Goal: Information Seeking & Learning: Check status

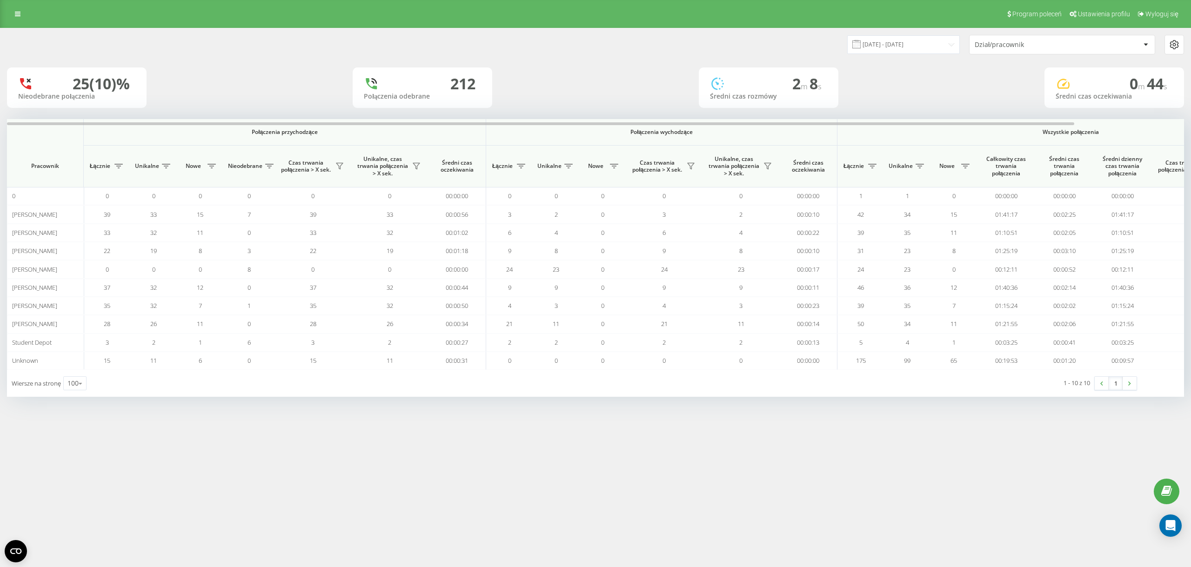
click at [283, 47] on div "21.08.2025 - 21.08.2025 Dział/pracownik" at bounding box center [595, 45] width 1177 height 20
click at [24, 9] on link at bounding box center [17, 13] width 17 height 13
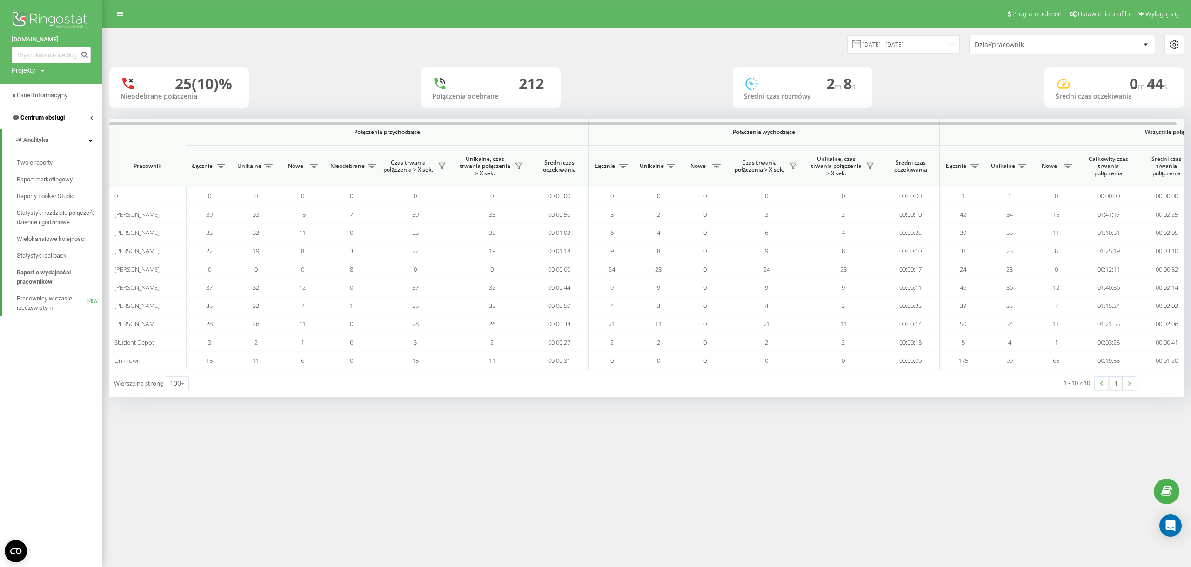
click at [67, 124] on link "Centrum obsługi" at bounding box center [51, 118] width 102 height 22
click at [63, 143] on span "Dziennik połączeń" at bounding box center [41, 140] width 49 height 9
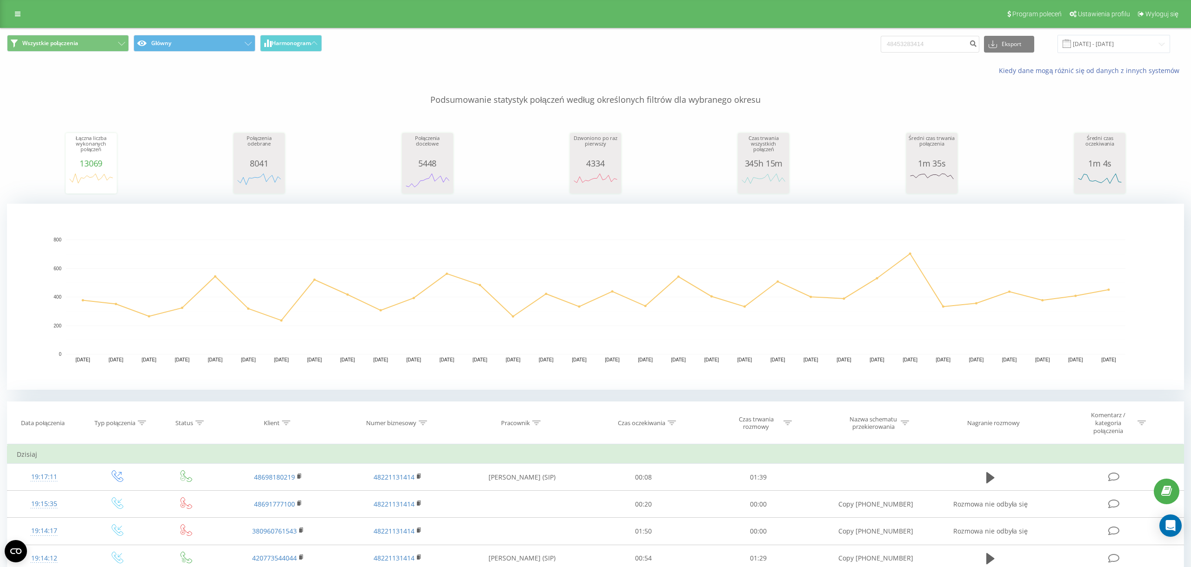
drag, startPoint x: 904, startPoint y: 45, endPoint x: 895, endPoint y: 45, distance: 8.4
click at [895, 45] on input "48453283414" at bounding box center [930, 44] width 99 height 17
type input "453283414"
click at [975, 51] on button "submit" at bounding box center [973, 44] width 13 height 17
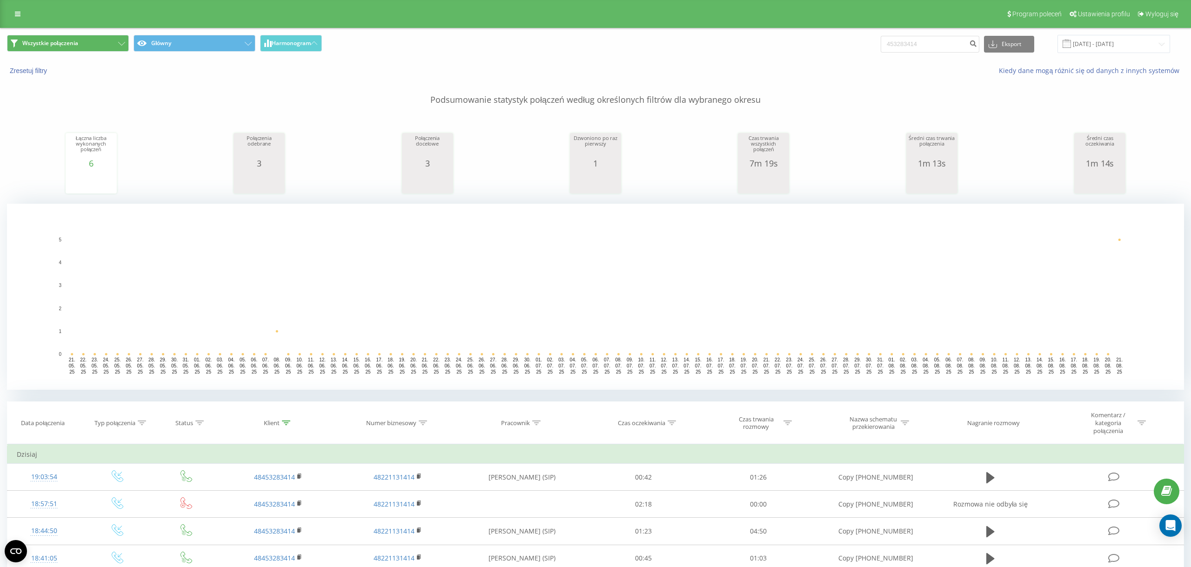
drag, startPoint x: 18, startPoint y: 11, endPoint x: 38, endPoint y: 35, distance: 31.5
click at [19, 11] on link at bounding box center [17, 13] width 17 height 13
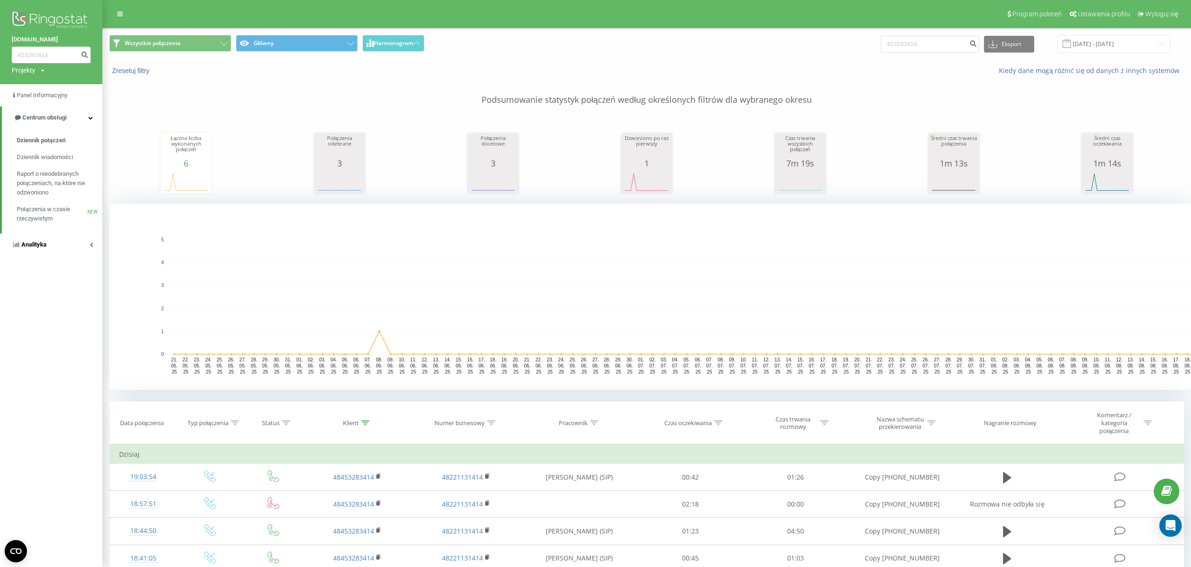
click at [67, 249] on link "Analityka" at bounding box center [51, 245] width 102 height 22
click at [69, 277] on span "Raport o wydajności pracowników" at bounding box center [57, 277] width 81 height 19
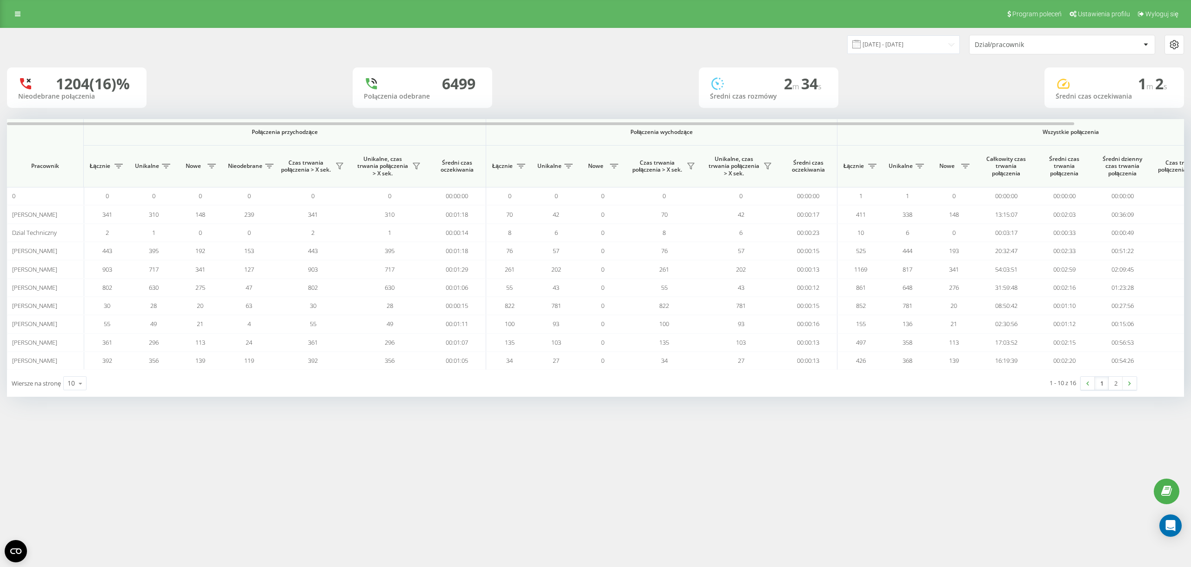
click at [334, 28] on div "21.07.2025 - 21.08.2025 Dział/pracownik 1204 (16)% Nieodebrane połączenia 6499 …" at bounding box center [595, 221] width 1191 height 387
click at [910, 52] on input "21.07.2025 - 21.08.2025" at bounding box center [903, 44] width 113 height 18
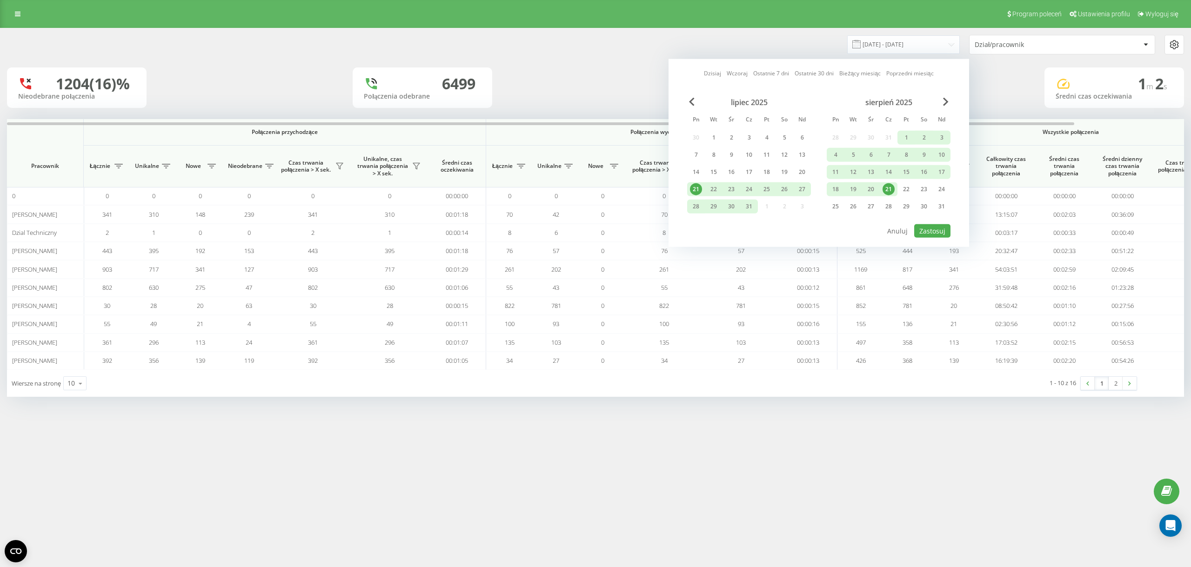
click at [888, 186] on div "21" at bounding box center [888, 189] width 12 height 12
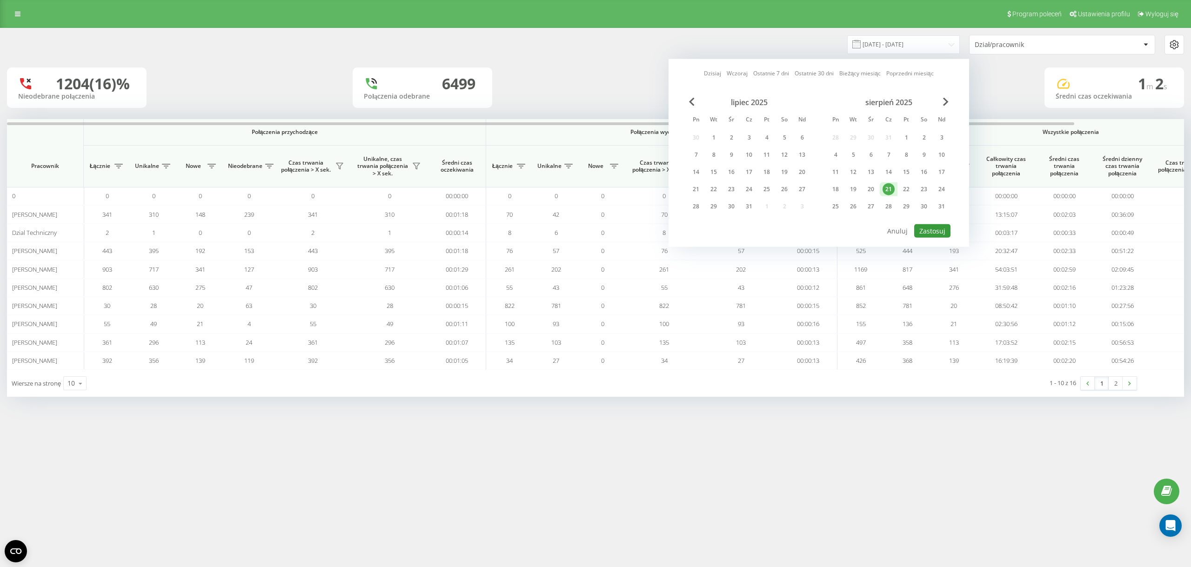
click at [927, 234] on button "Zastosuj" at bounding box center [932, 230] width 36 height 13
type input "[DATE] - [DATE]"
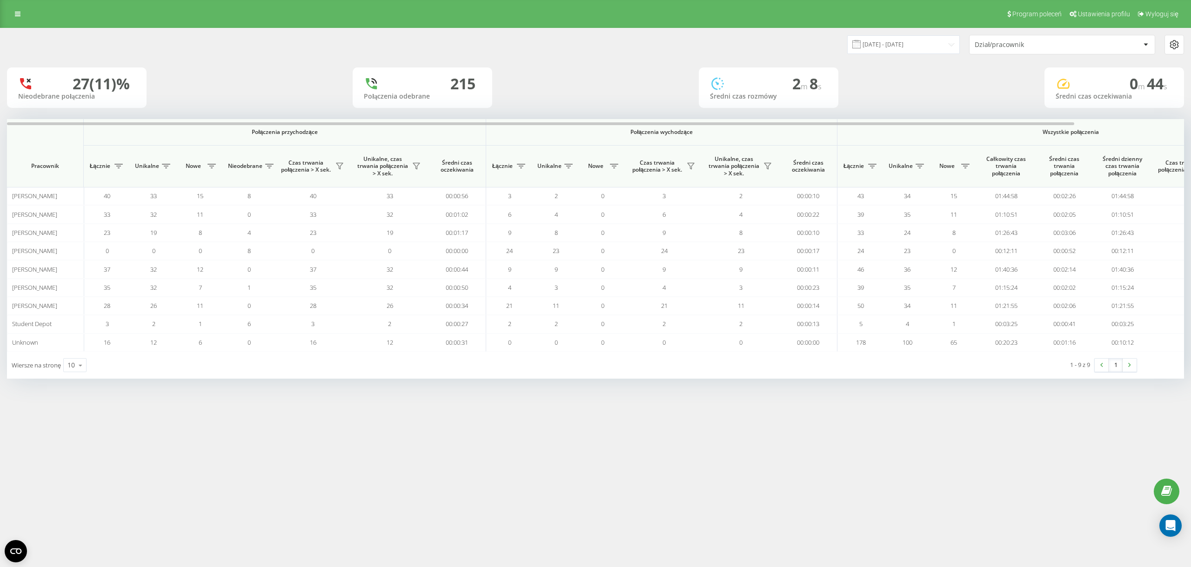
click at [8, 16] on div "Program poleceń Ustawienia profilu Wyloguj się" at bounding box center [595, 14] width 1191 height 28
click at [10, 15] on link at bounding box center [17, 13] width 17 height 13
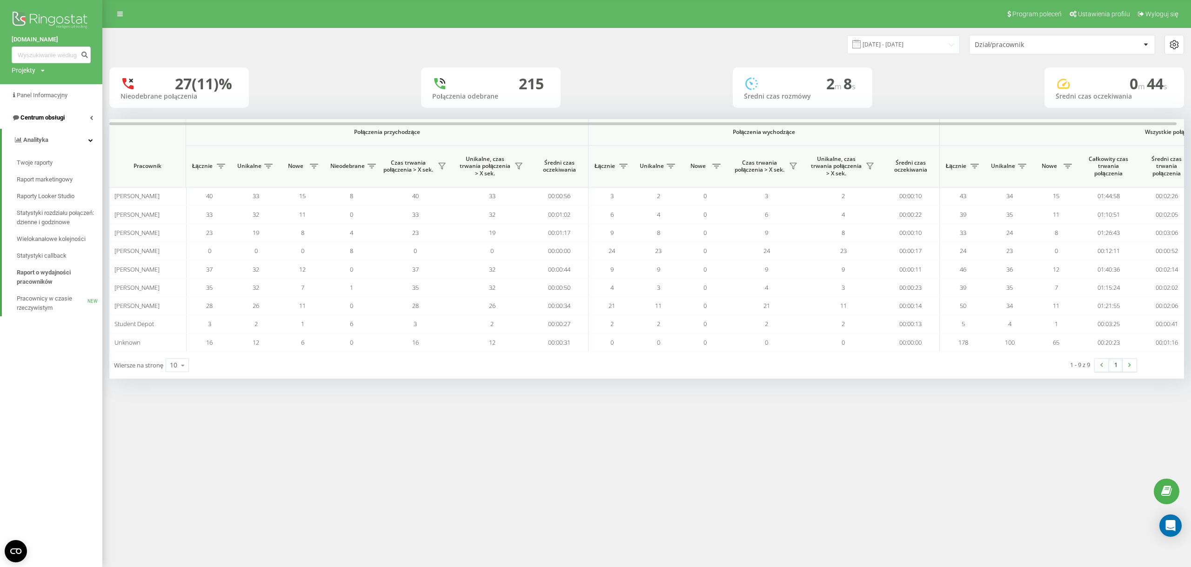
click at [53, 117] on span "Centrum obsługi" at bounding box center [42, 117] width 44 height 7
click at [52, 139] on span "Dziennik połączeń" at bounding box center [41, 140] width 49 height 9
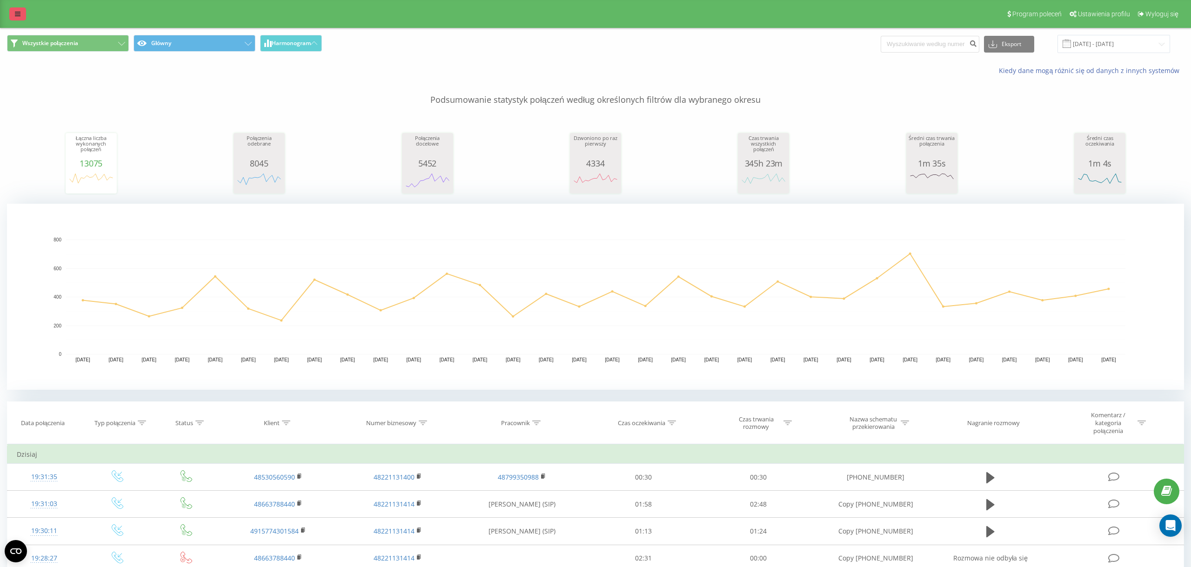
click at [23, 14] on link at bounding box center [17, 13] width 17 height 13
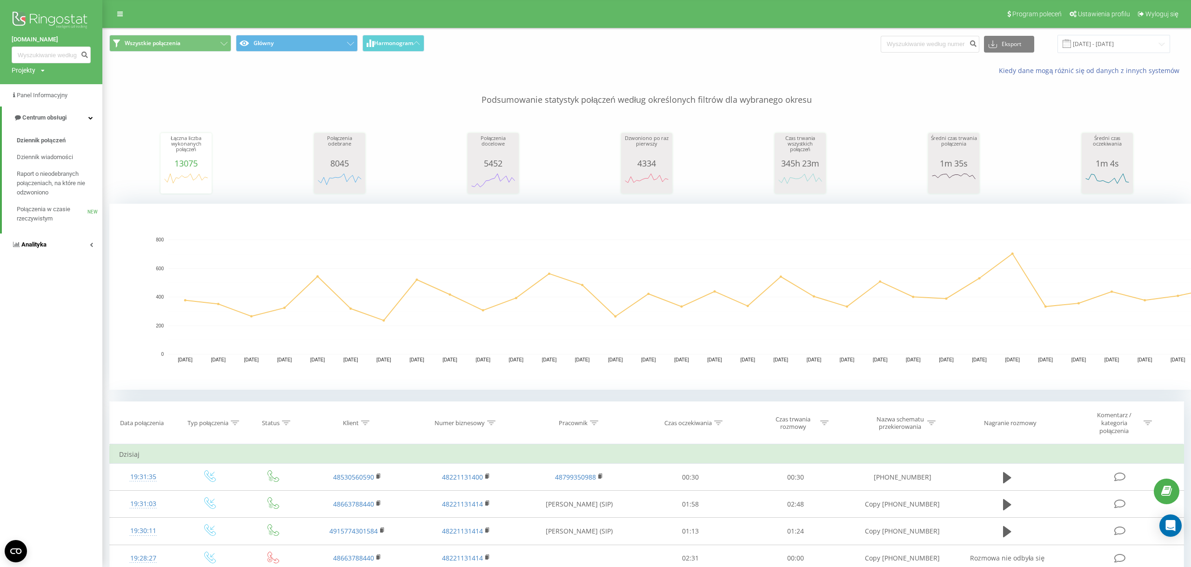
click at [74, 253] on link "Analityka" at bounding box center [51, 245] width 102 height 22
click at [65, 282] on span "Raport o wydajności pracowników" at bounding box center [57, 277] width 81 height 19
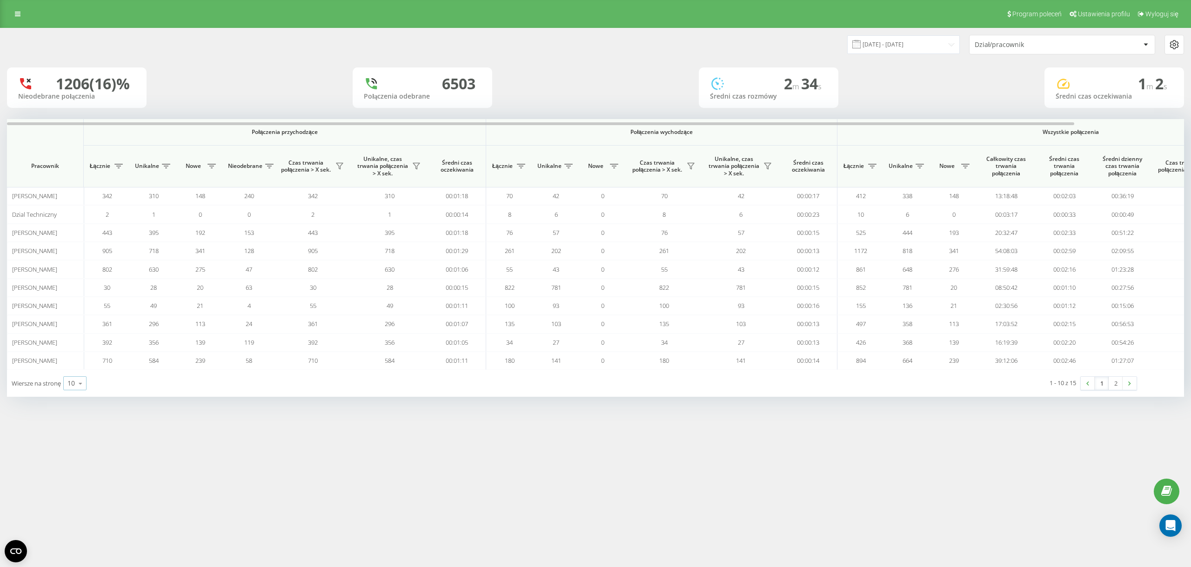
click at [76, 387] on icon at bounding box center [80, 383] width 14 height 18
click at [78, 367] on div "100" at bounding box center [75, 369] width 22 height 13
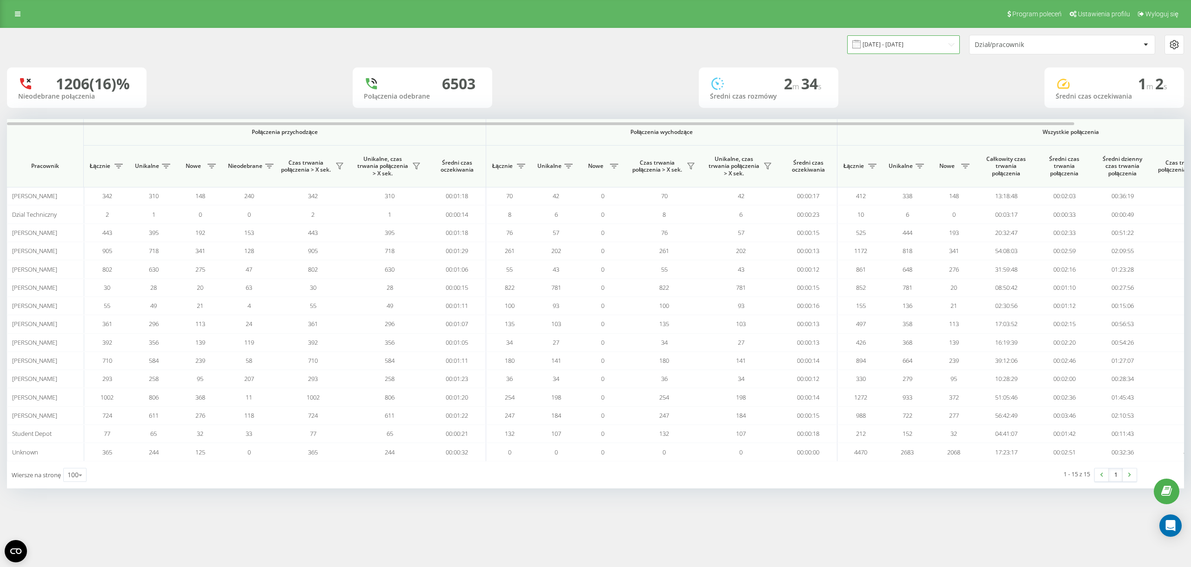
click at [943, 39] on input "21.07.2025 - 21.08.2025" at bounding box center [903, 44] width 113 height 18
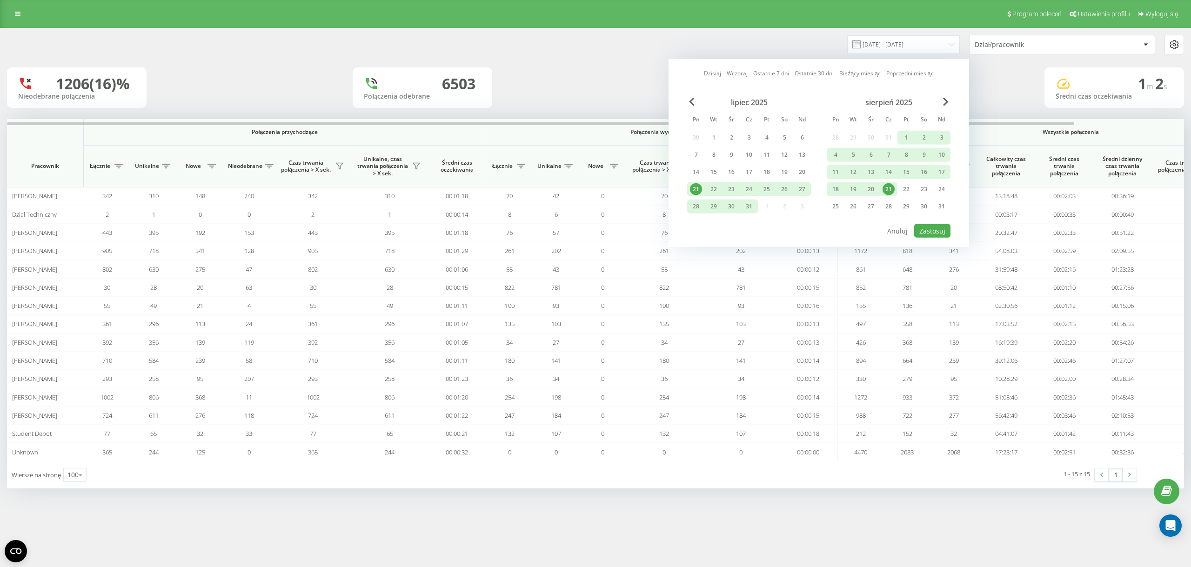
click at [886, 191] on div "21" at bounding box center [888, 189] width 12 height 12
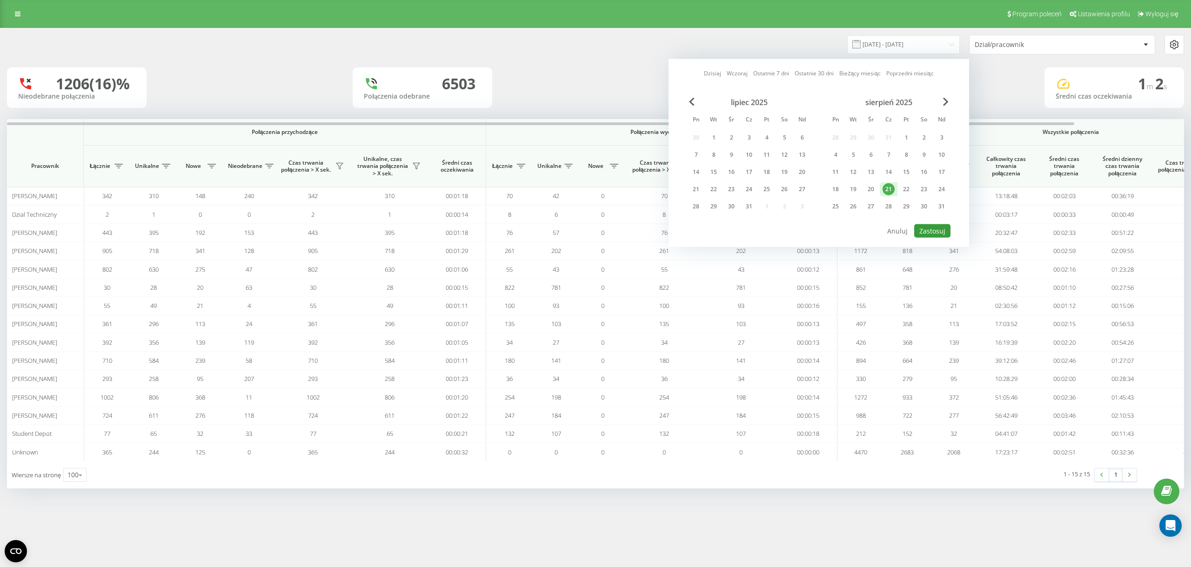
click at [945, 236] on button "Zastosuj" at bounding box center [932, 230] width 36 height 13
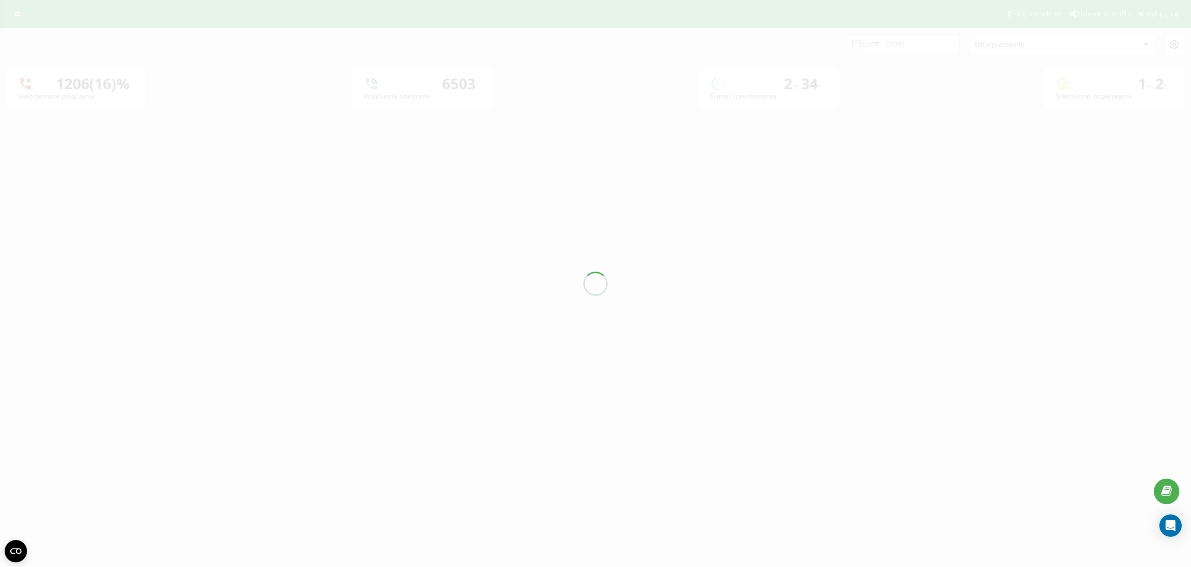
type input "[DATE] - [DATE]"
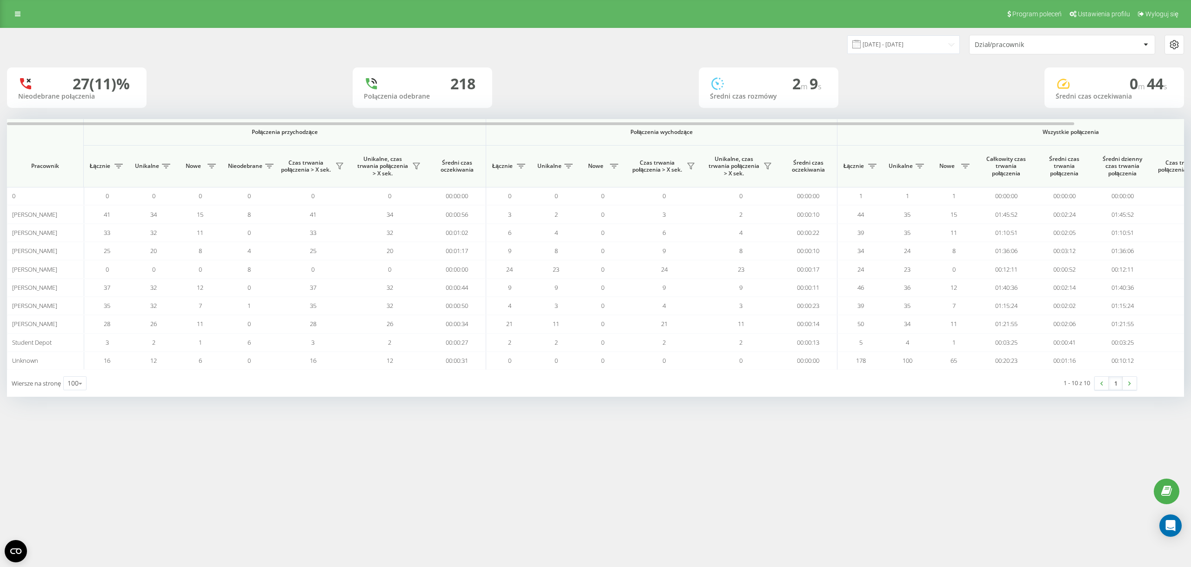
click at [625, 56] on div "21.08.2025 - 21.08.2025 Dział/pracownik" at bounding box center [595, 44] width 1190 height 33
click at [908, 41] on input "[DATE] - [DATE]" at bounding box center [903, 44] width 113 height 18
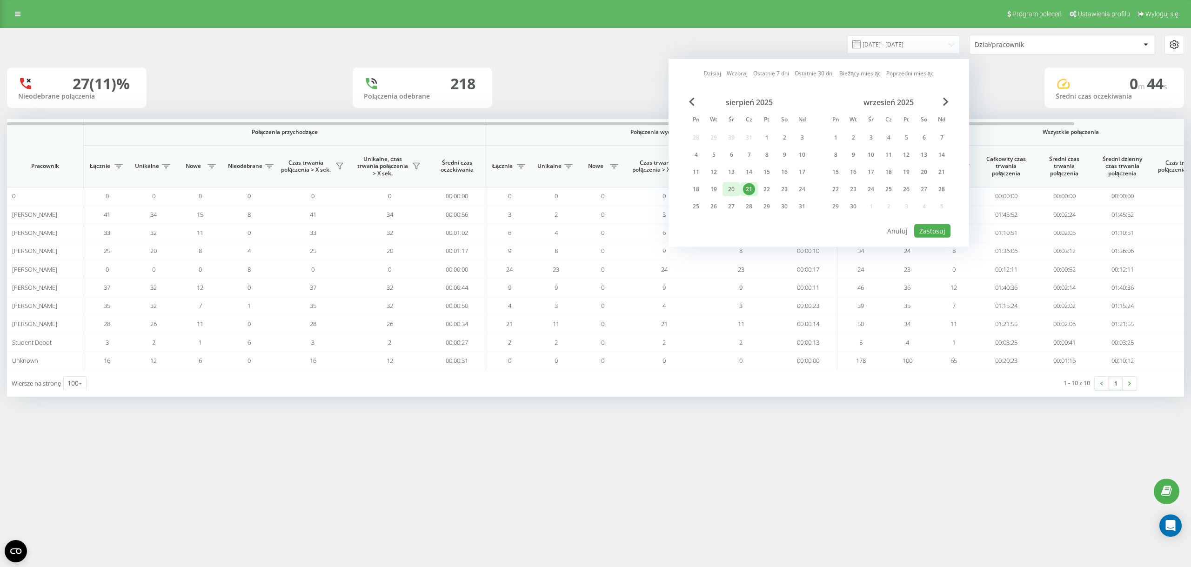
click at [726, 189] on div "20" at bounding box center [731, 189] width 12 height 12
click at [920, 233] on button "Zastosuj" at bounding box center [932, 230] width 36 height 13
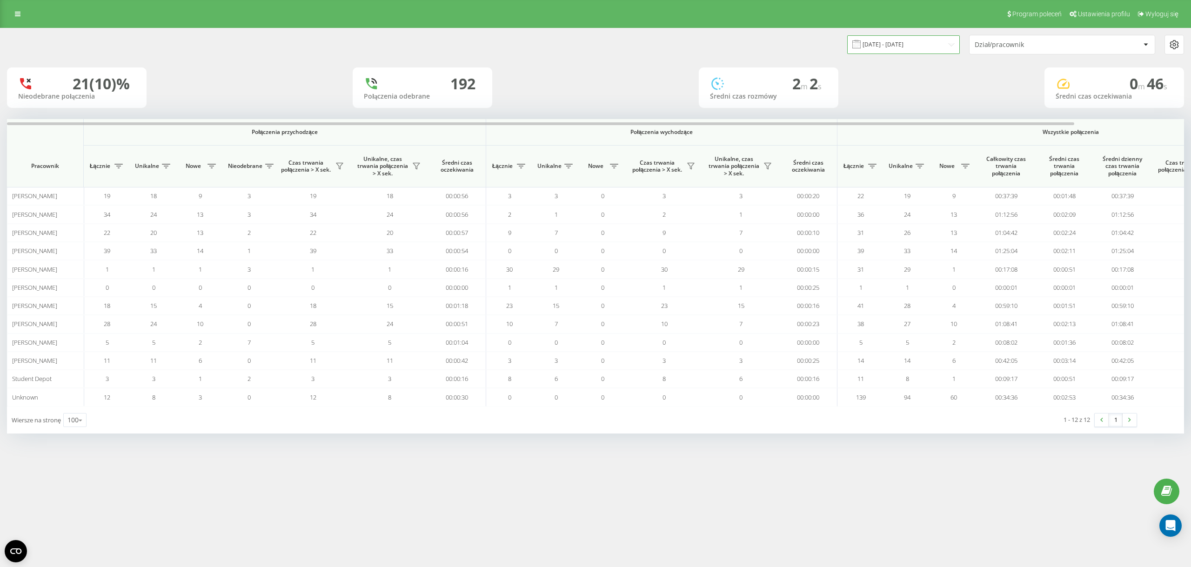
click at [933, 48] on input "20.08.2025 - 20.08.2025" at bounding box center [903, 44] width 113 height 18
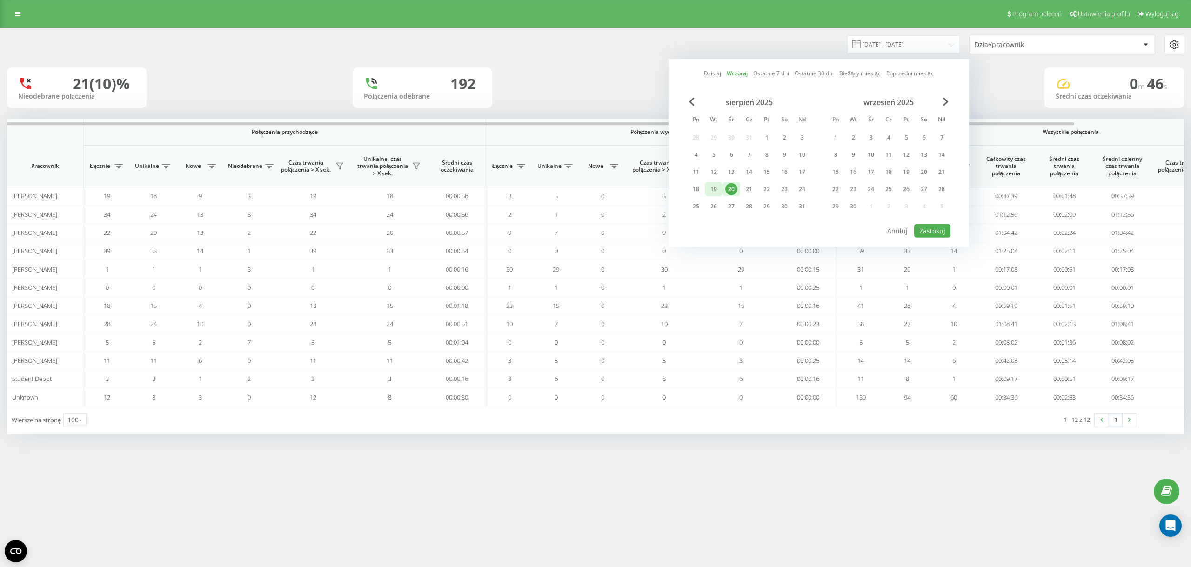
click at [711, 183] on div "19" at bounding box center [714, 189] width 18 height 14
click at [916, 231] on button "Zastosuj" at bounding box center [932, 230] width 36 height 13
type input "19.08.2025 - 19.08.2025"
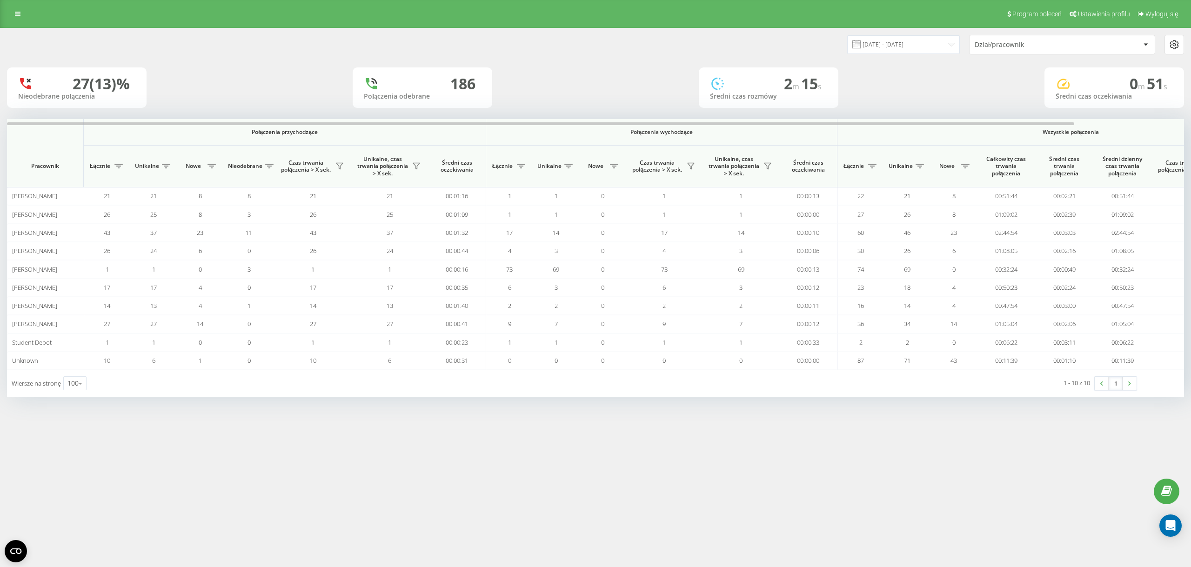
click at [315, 40] on div "19.08.2025 - 19.08.2025 Dział/pracownik" at bounding box center [595, 45] width 1177 height 20
click at [936, 47] on input "[DATE] - [DATE]" at bounding box center [903, 44] width 113 height 18
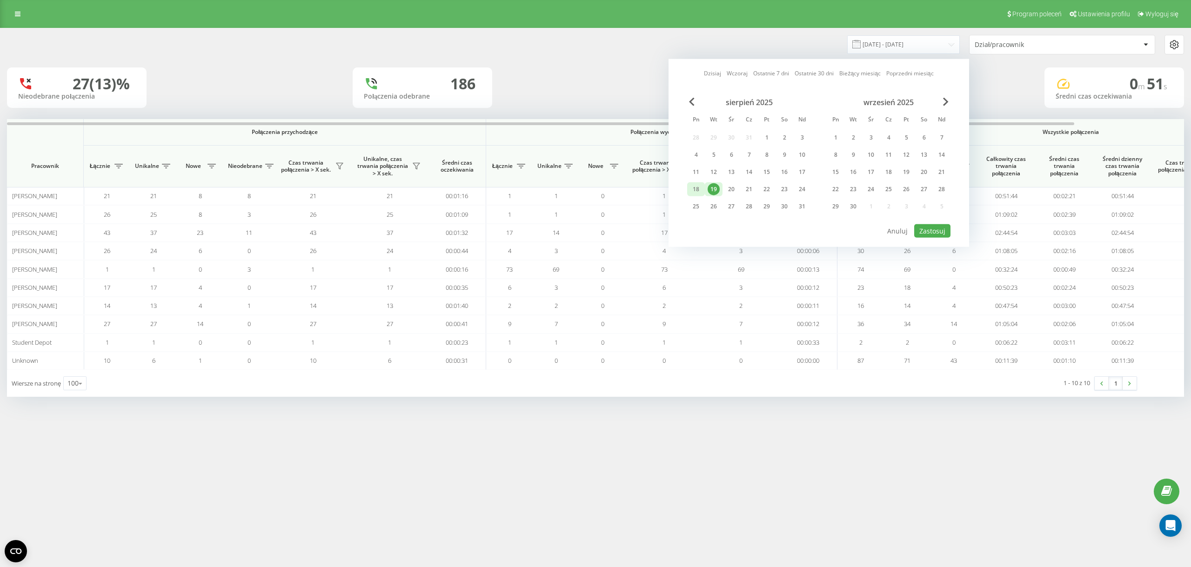
click at [695, 190] on div "18" at bounding box center [696, 189] width 12 height 12
click at [940, 229] on button "Zastosuj" at bounding box center [932, 230] width 36 height 13
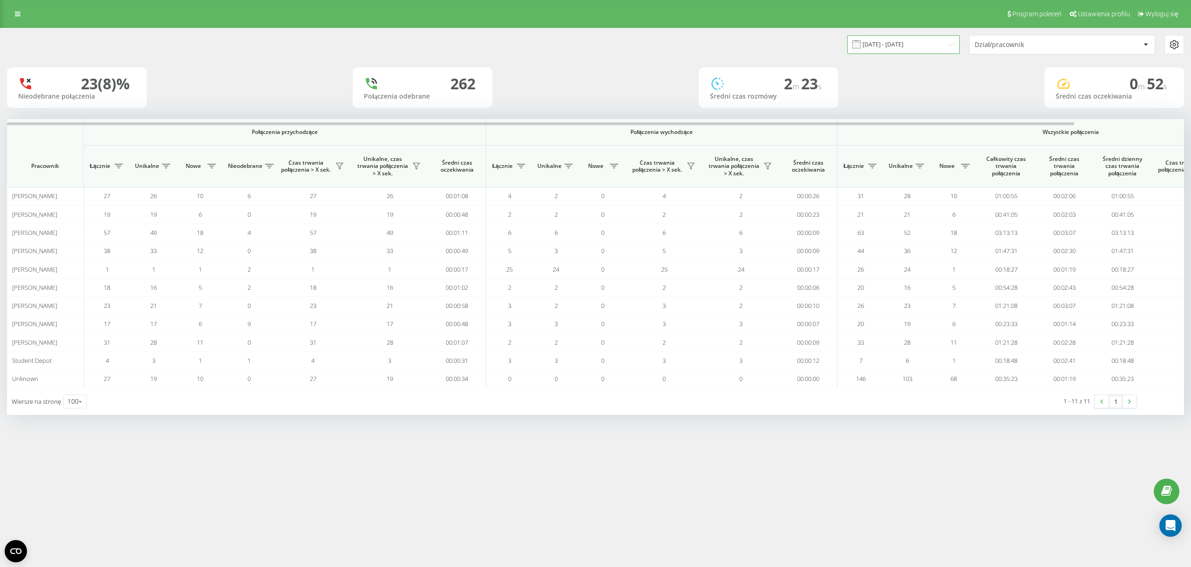
drag, startPoint x: 916, startPoint y: 42, endPoint x: 898, endPoint y: 53, distance: 20.9
click at [915, 41] on input "18.08.2025 - 18.08.2025" at bounding box center [903, 44] width 113 height 18
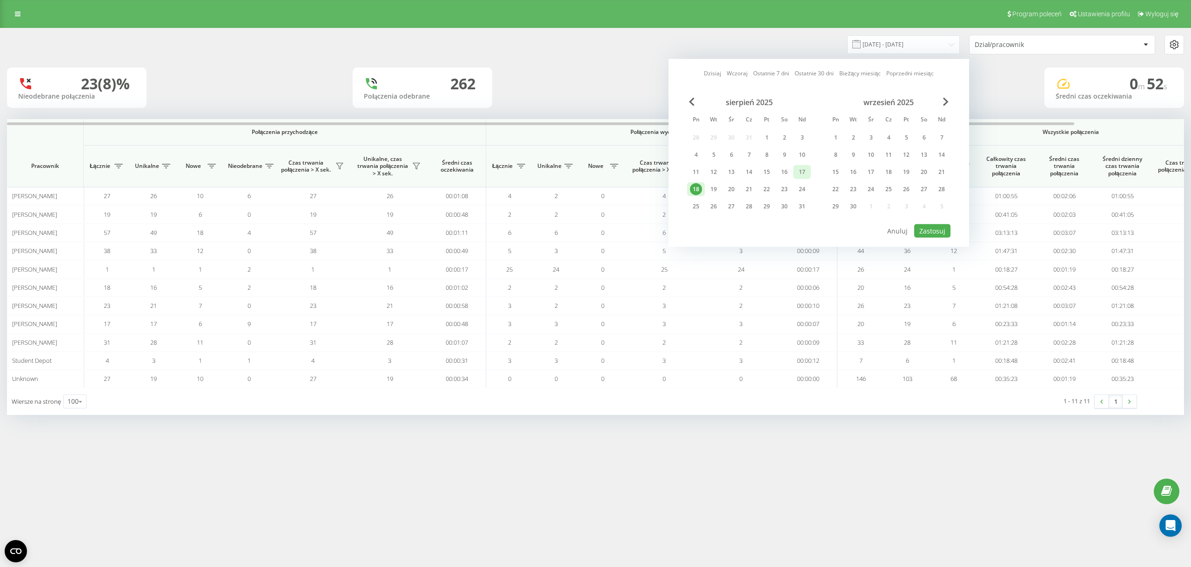
click at [797, 173] on div "17" at bounding box center [802, 172] width 12 height 12
click at [942, 231] on button "Zastosuj" at bounding box center [932, 230] width 36 height 13
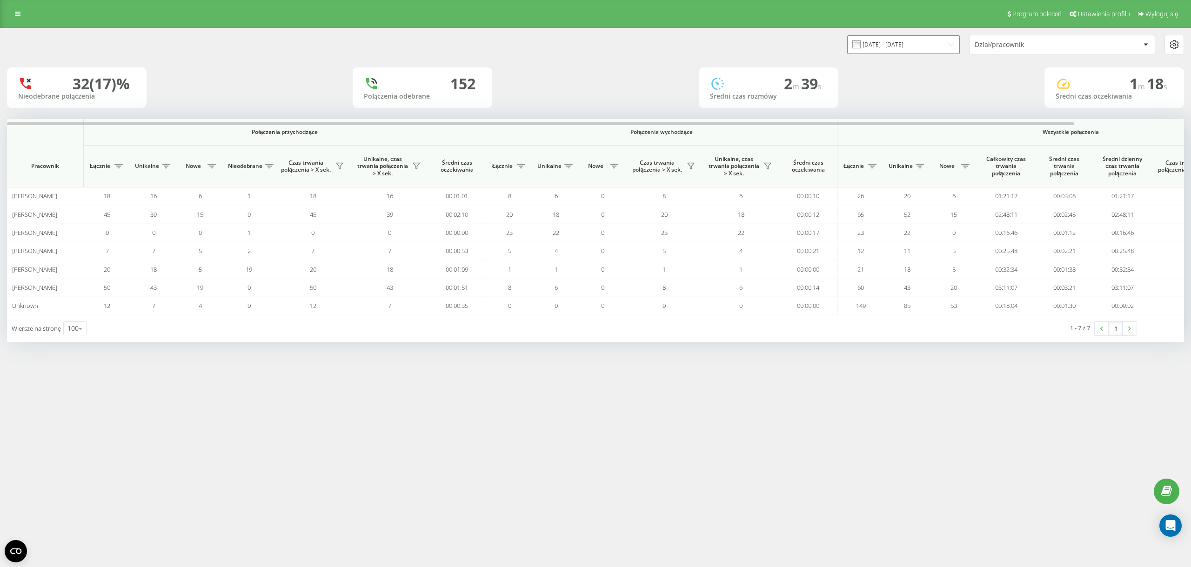
click at [900, 48] on input "17.08.2025 - 17.08.2025" at bounding box center [903, 44] width 113 height 18
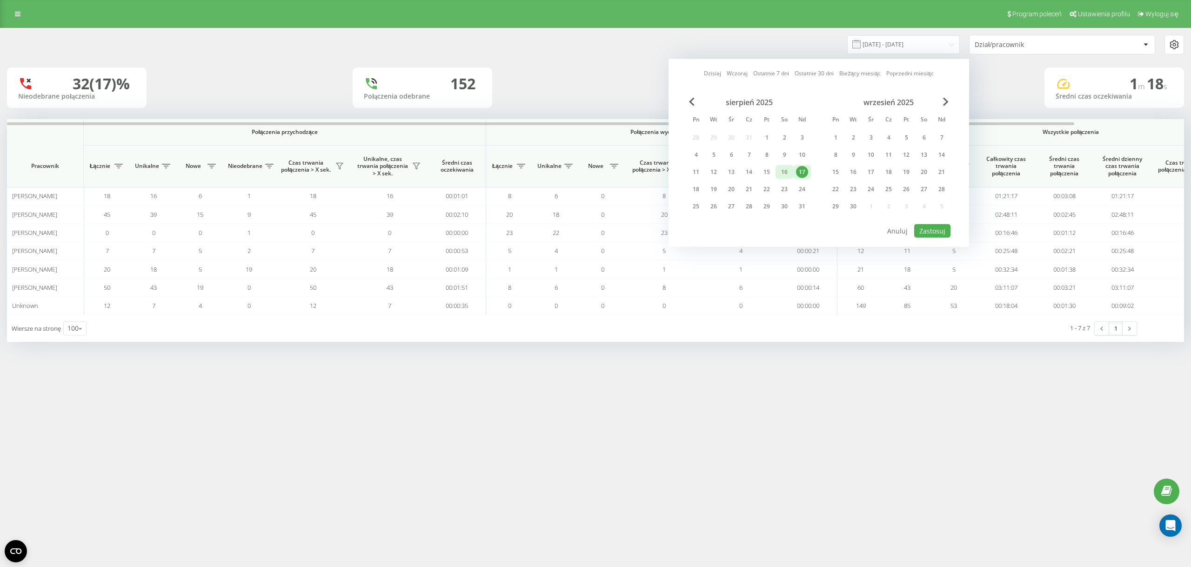
click at [784, 175] on div "16" at bounding box center [784, 172] width 12 height 12
click at [938, 229] on button "Zastosuj" at bounding box center [932, 230] width 36 height 13
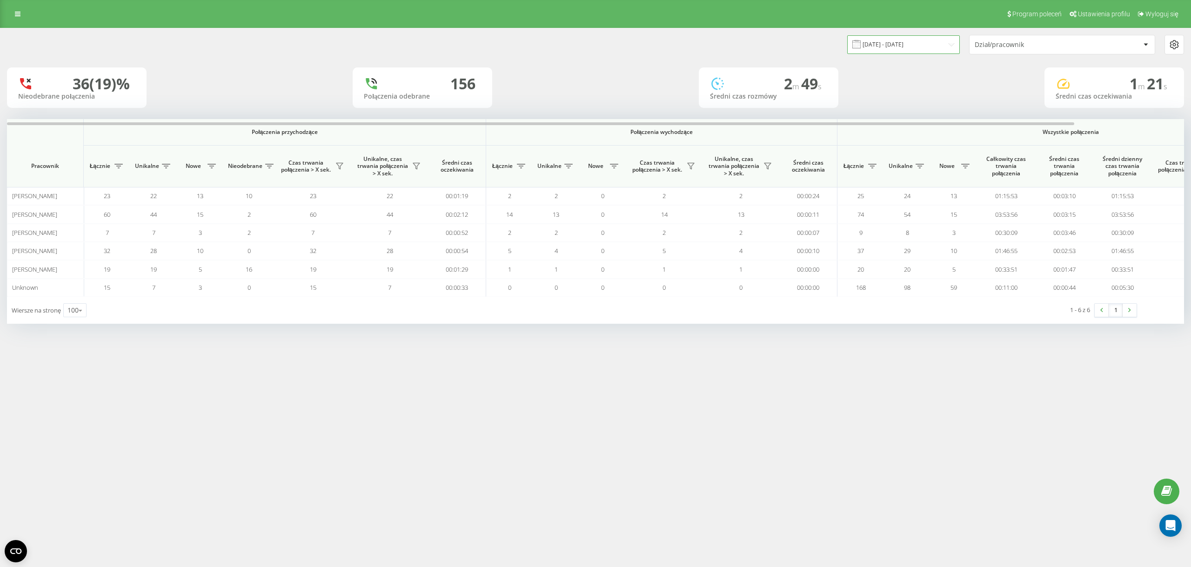
click at [918, 53] on input "16.08.2025 - 16.08.2025" at bounding box center [903, 44] width 113 height 18
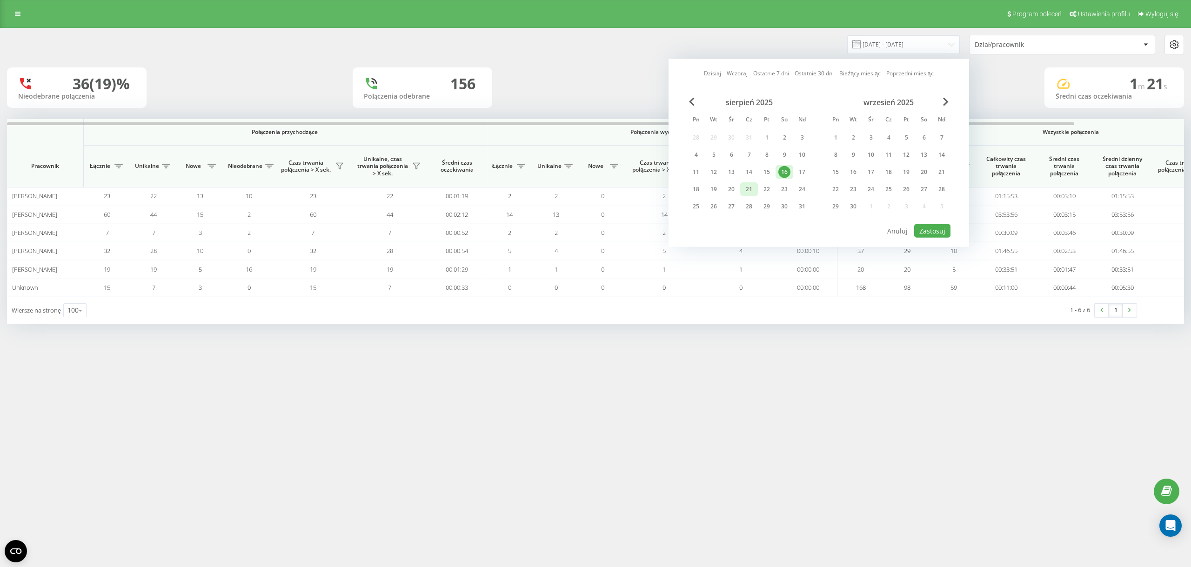
click at [755, 190] on div "21" at bounding box center [749, 189] width 12 height 12
click at [930, 229] on button "Zastosuj" at bounding box center [932, 230] width 36 height 13
type input "21.08.2025 - 21.08.2025"
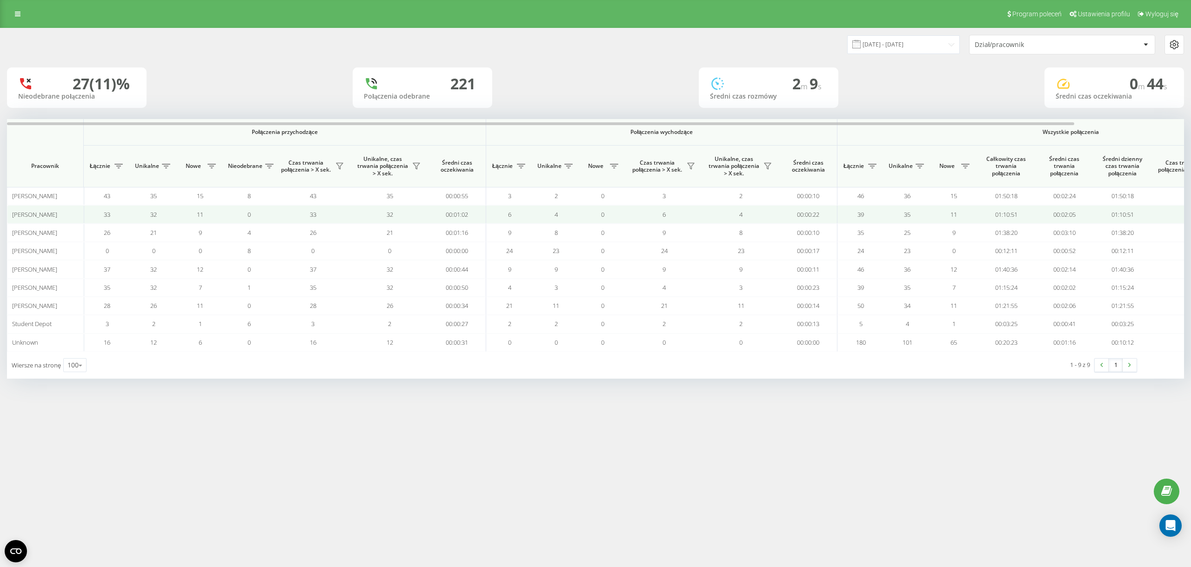
click at [889, 217] on td "35" at bounding box center [907, 214] width 47 height 18
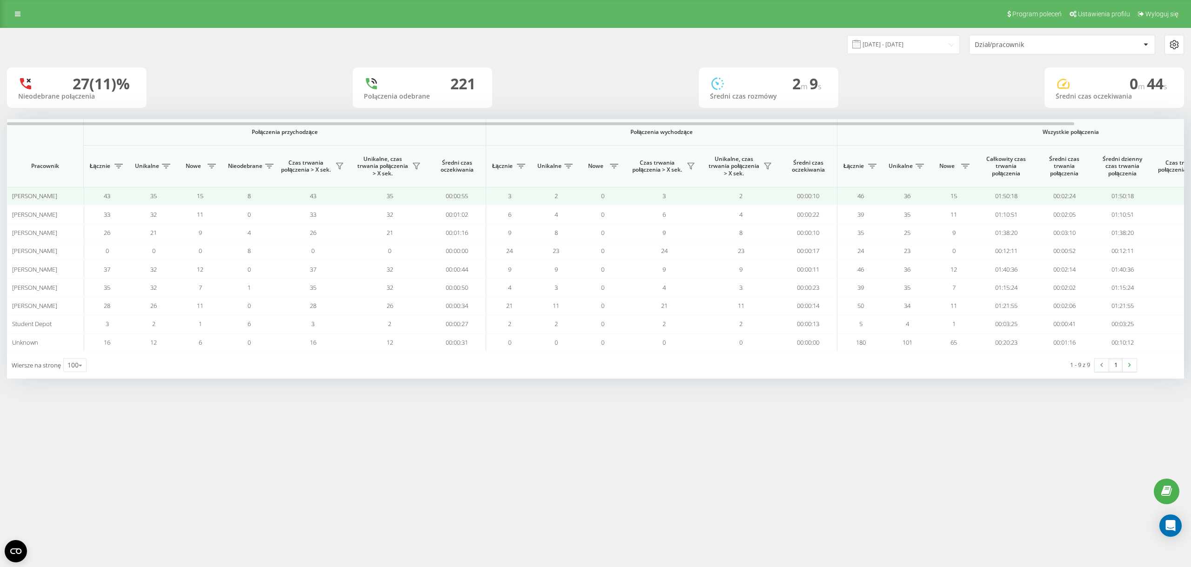
click at [281, 194] on td "43" at bounding box center [312, 196] width 77 height 18
click at [86, 197] on td "43" at bounding box center [107, 196] width 47 height 18
click at [67, 200] on div "[PERSON_NAME]" at bounding box center [45, 196] width 67 height 8
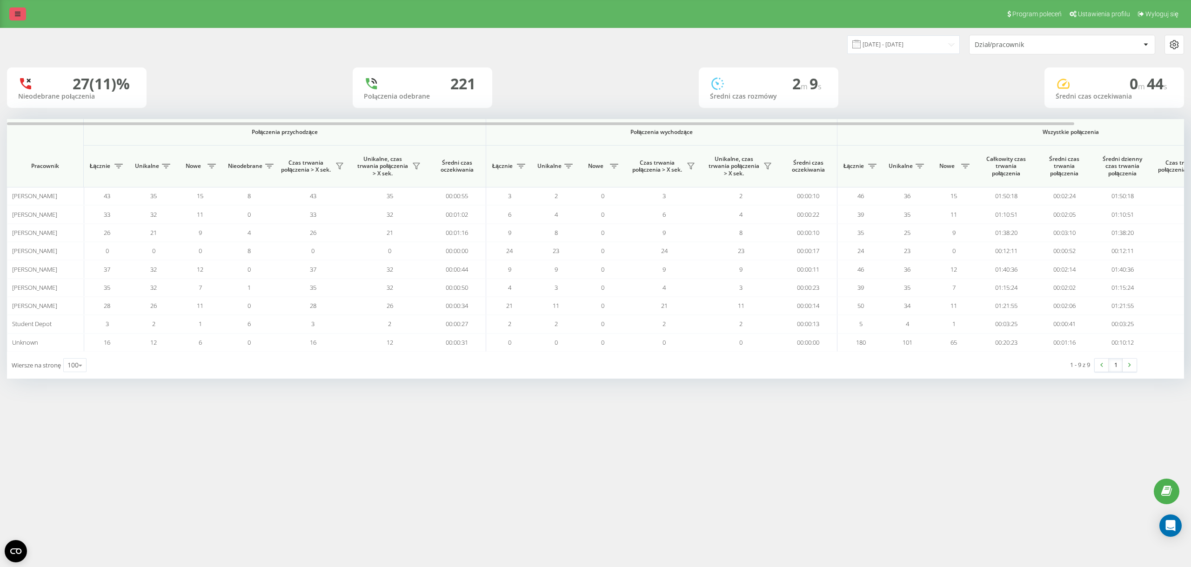
click at [24, 11] on link at bounding box center [17, 13] width 17 height 13
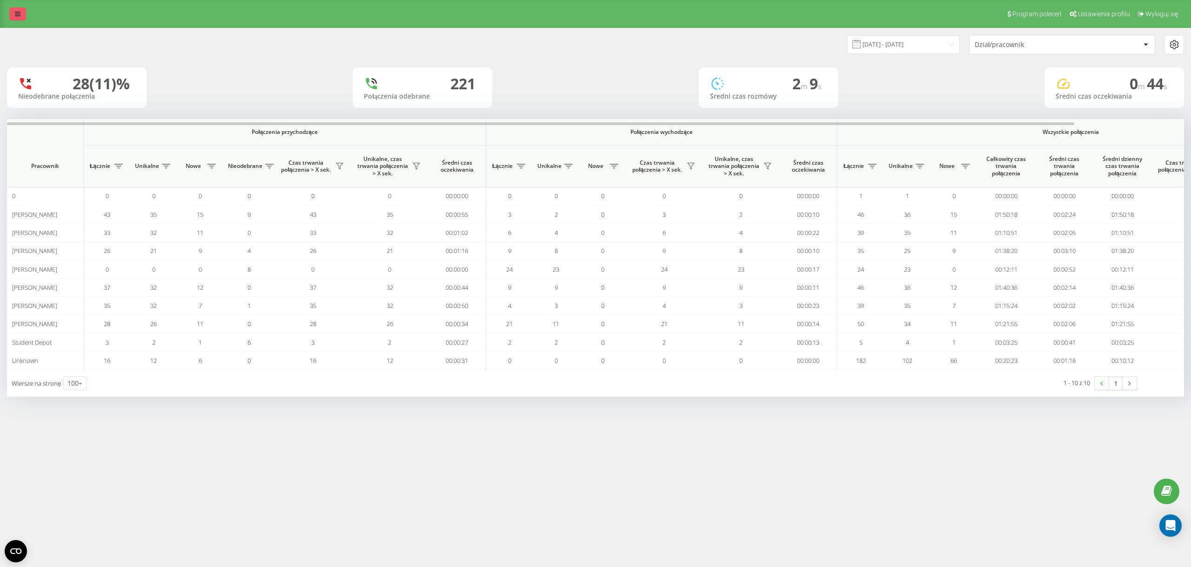
click at [19, 18] on link at bounding box center [17, 13] width 17 height 13
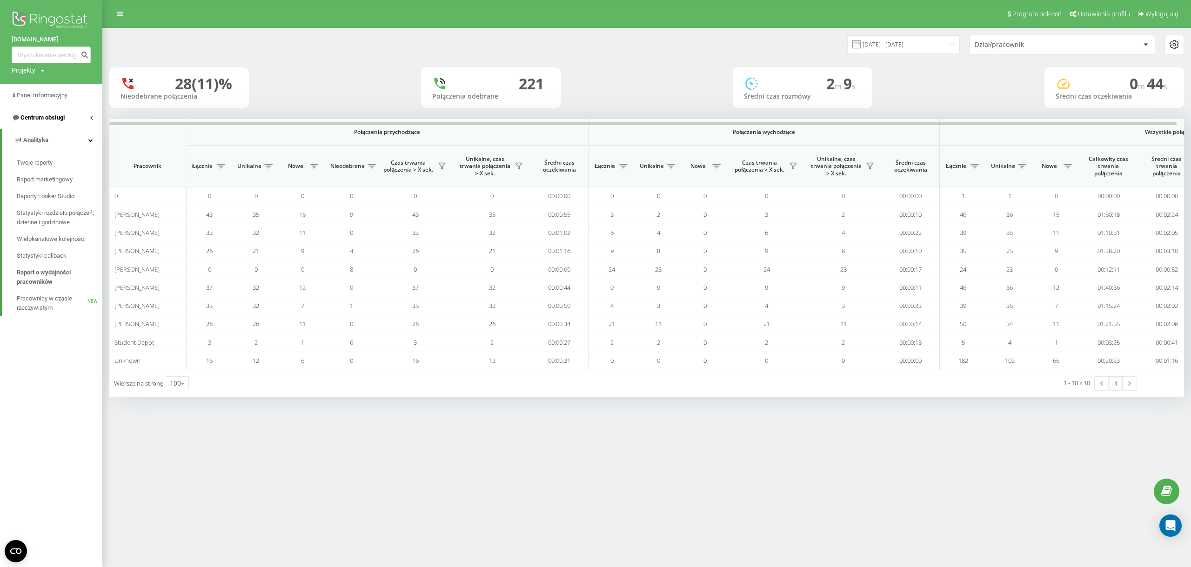
click at [50, 111] on link "Centrum obsługi" at bounding box center [51, 118] width 102 height 22
click at [66, 143] on span "Dziennik połączeń" at bounding box center [41, 140] width 49 height 9
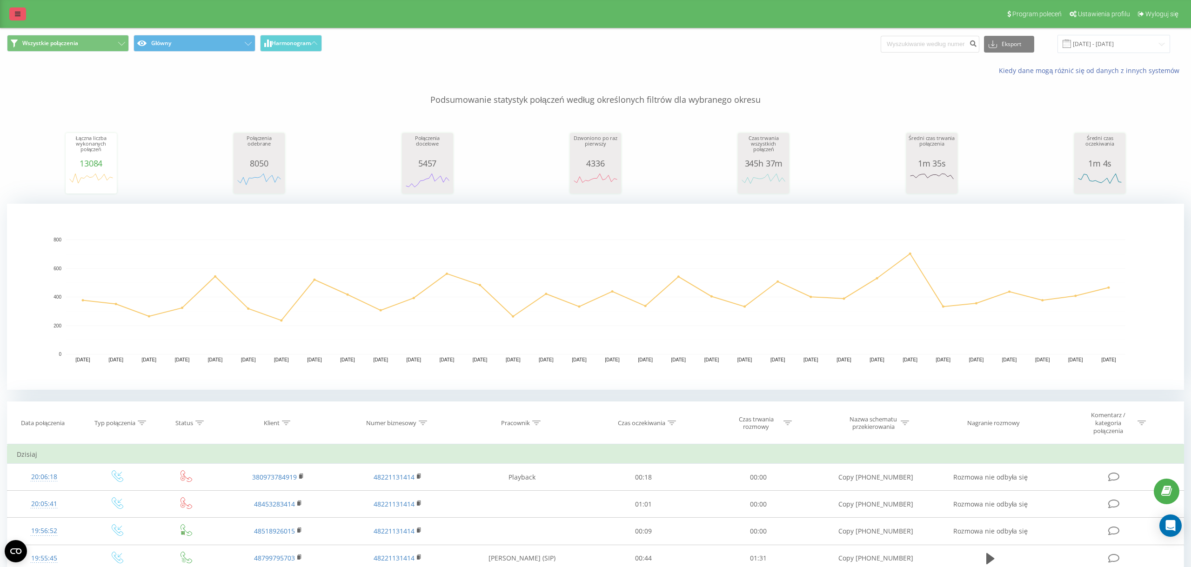
click at [22, 9] on link at bounding box center [17, 13] width 17 height 13
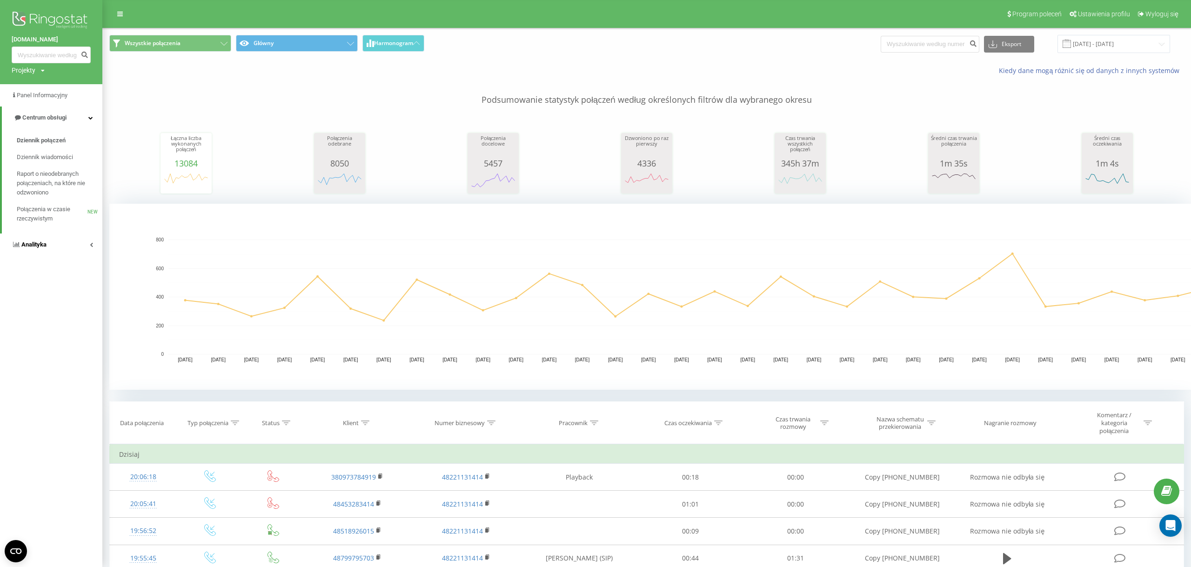
click at [50, 237] on link "Analityka" at bounding box center [51, 245] width 102 height 22
click at [57, 270] on span "Raport o wydajności pracowników" at bounding box center [57, 277] width 81 height 19
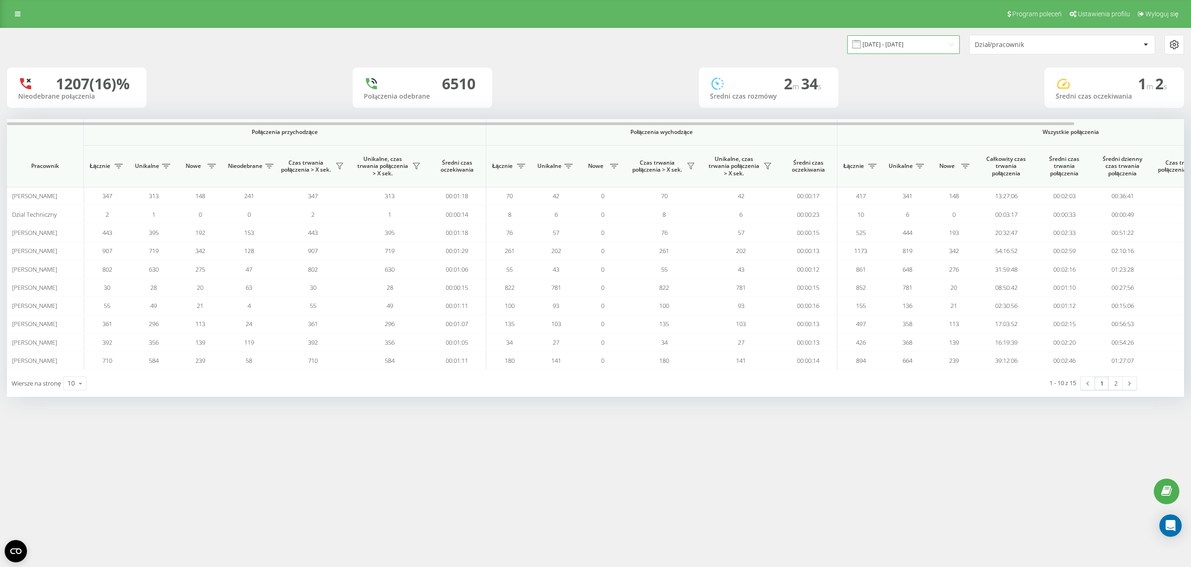
click at [869, 42] on input "21.07.2025 - 21.08.2025" at bounding box center [903, 44] width 113 height 18
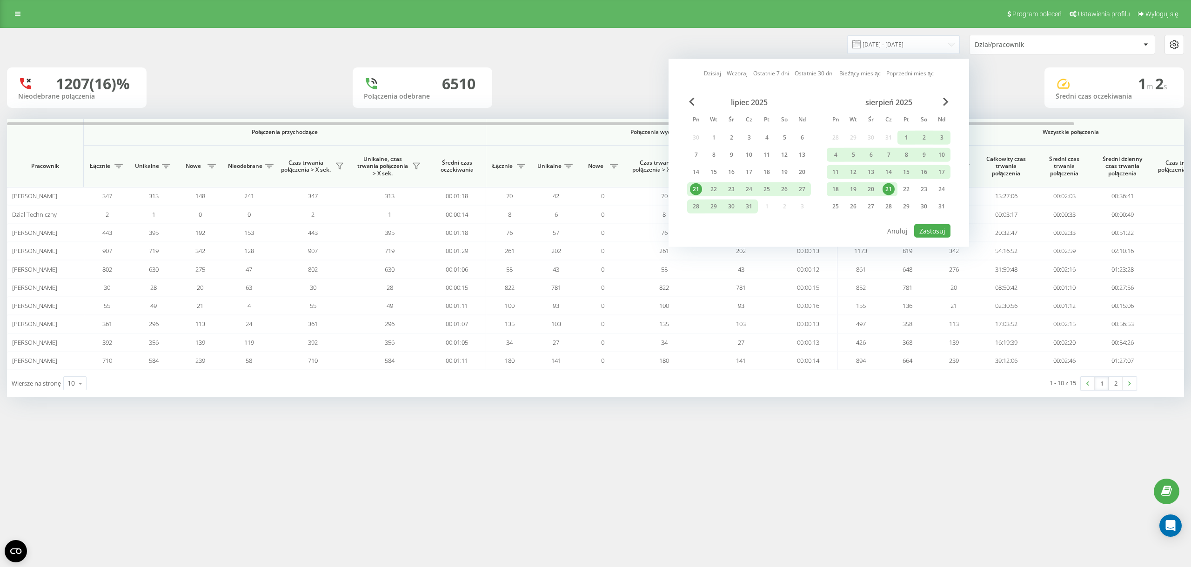
click at [888, 190] on div "21" at bounding box center [888, 189] width 12 height 12
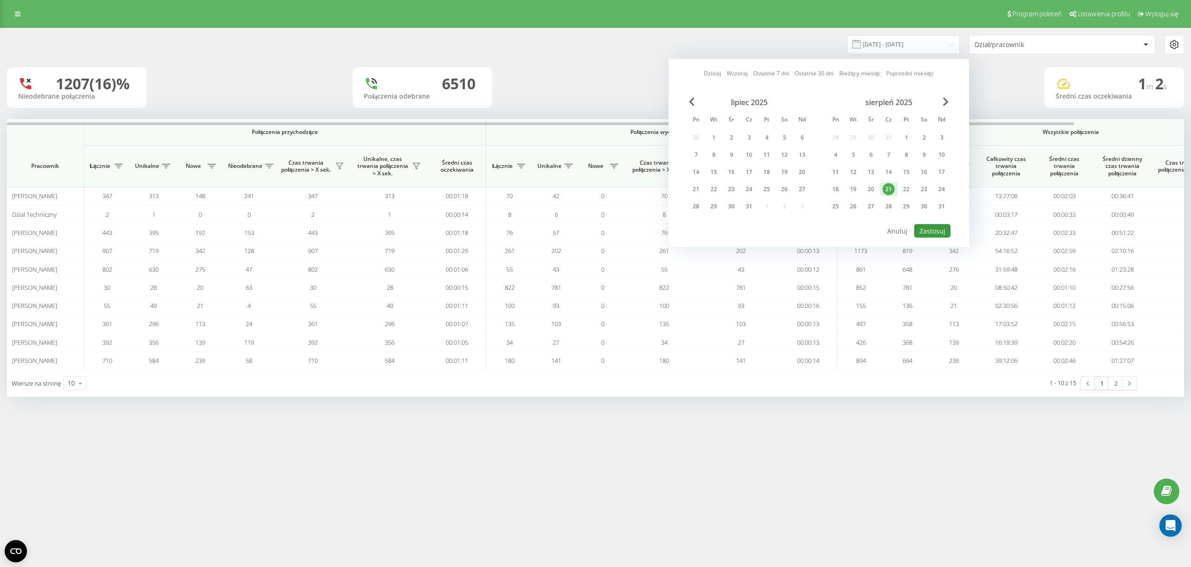
click at [936, 233] on button "Zastosuj" at bounding box center [932, 230] width 36 height 13
type input "[DATE] - [DATE]"
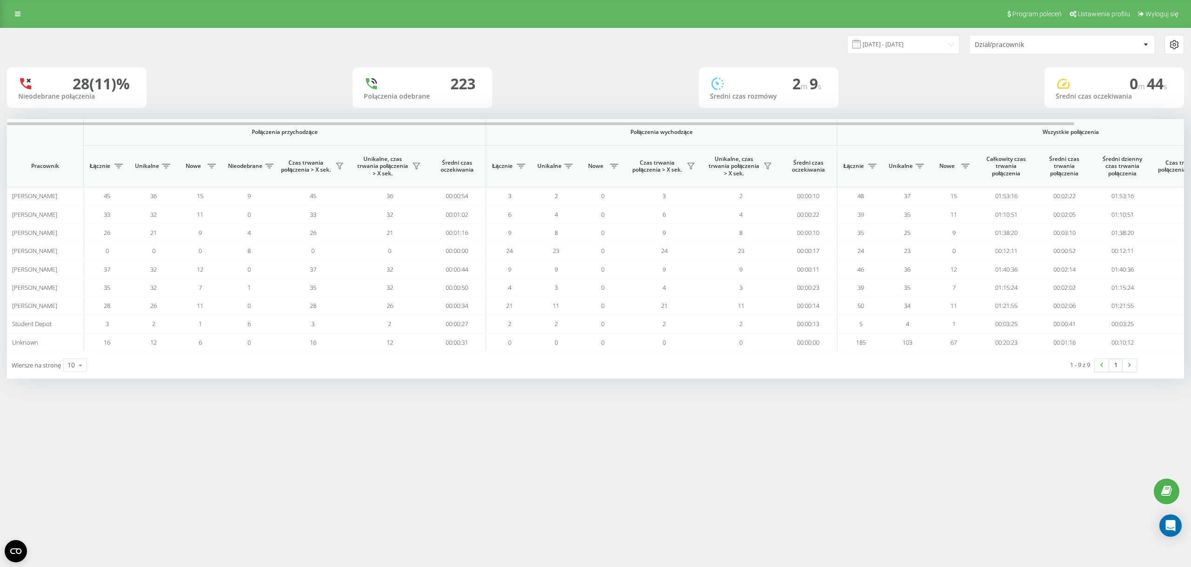
click at [577, 431] on div "Program poleceń Ustawienia profilu Wyloguj się 21.08.2025 - 21.08.2025 Dział/pr…" at bounding box center [595, 283] width 1191 height 567
drag, startPoint x: 28, startPoint y: 16, endPoint x: 24, endPoint y: 15, distance: 4.9
click at [28, 16] on div "Program poleceń Ustawienia profilu Wyloguj się" at bounding box center [595, 14] width 1191 height 28
click at [24, 15] on link at bounding box center [17, 13] width 17 height 13
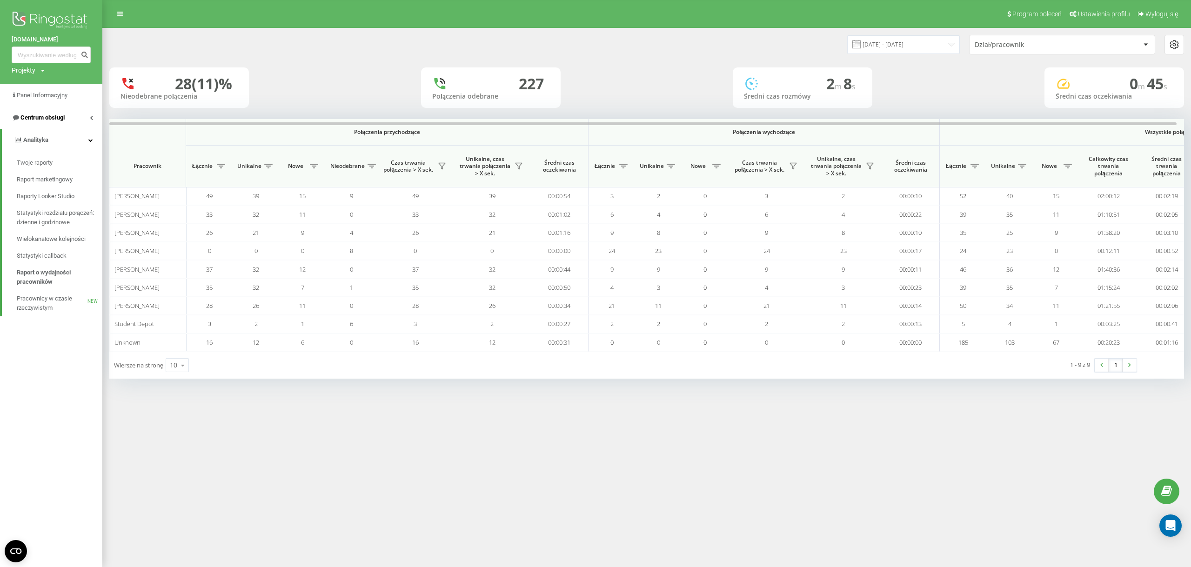
click at [73, 120] on link "Centrum obsługi" at bounding box center [51, 118] width 102 height 22
click at [67, 138] on link "Dziennik połączeń" at bounding box center [60, 140] width 86 height 17
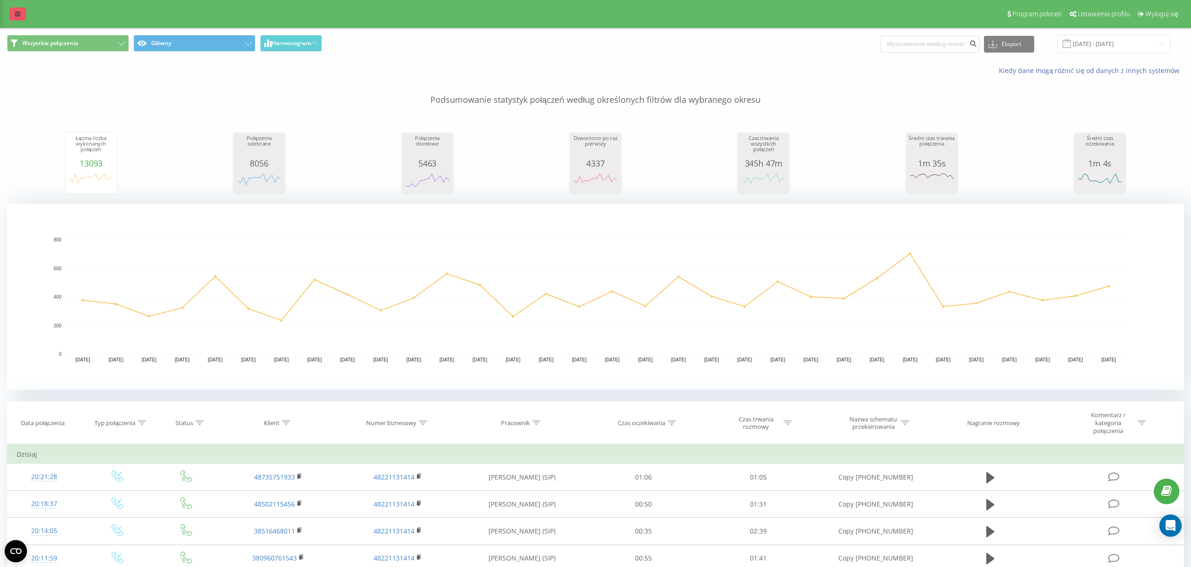
click at [20, 13] on link at bounding box center [17, 13] width 17 height 13
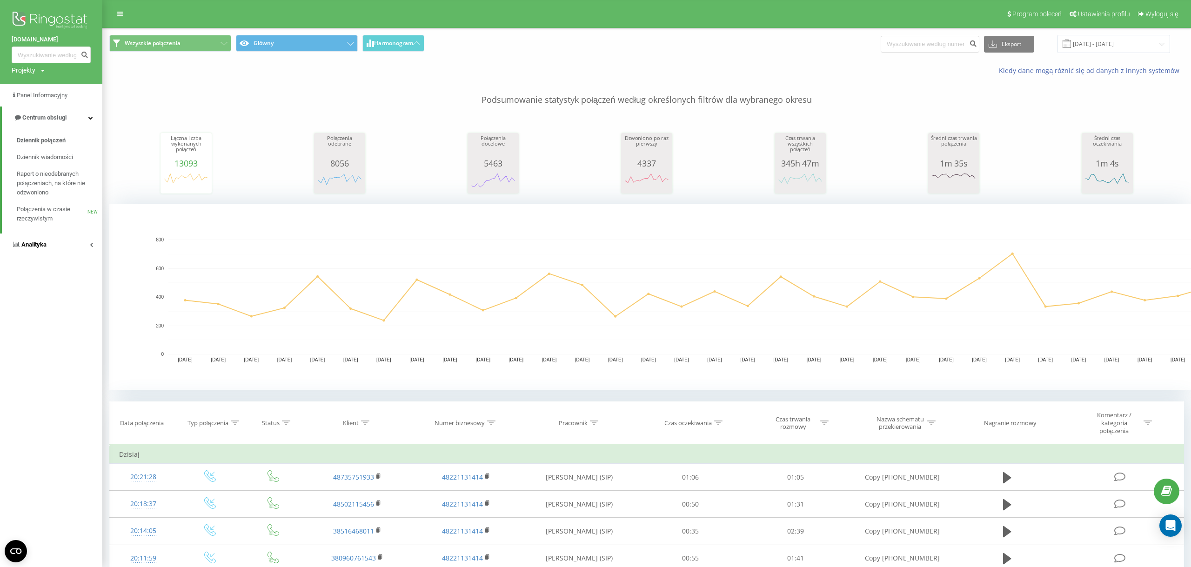
click at [60, 240] on link "Analityka" at bounding box center [51, 245] width 102 height 22
click at [54, 279] on span "Raport o wydajności pracowników" at bounding box center [57, 277] width 81 height 19
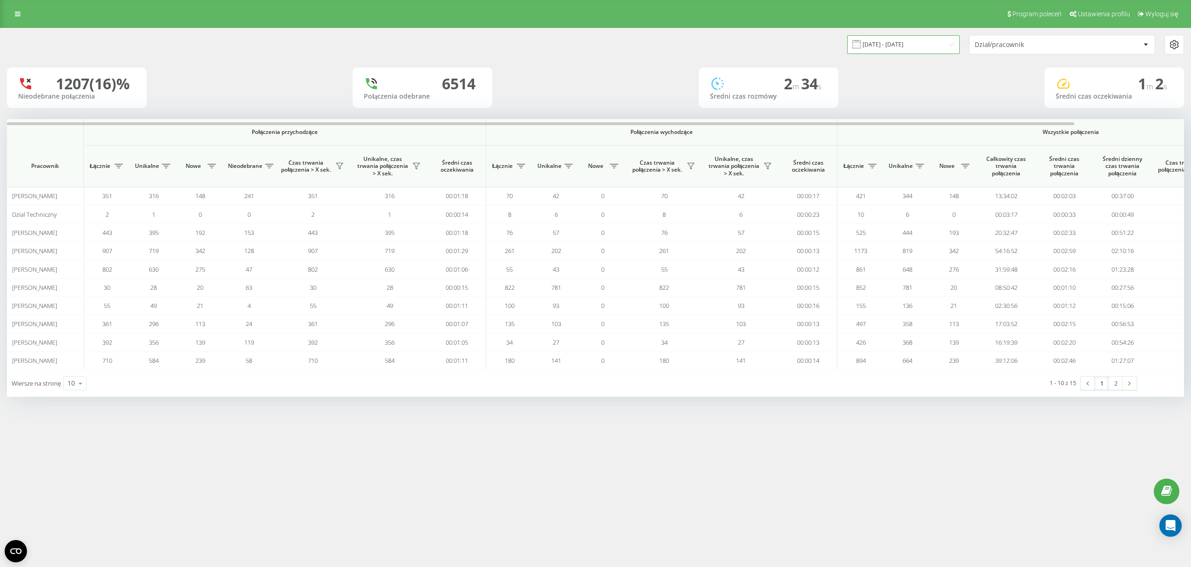
click at [889, 43] on input "[DATE] - [DATE]" at bounding box center [903, 44] width 113 height 18
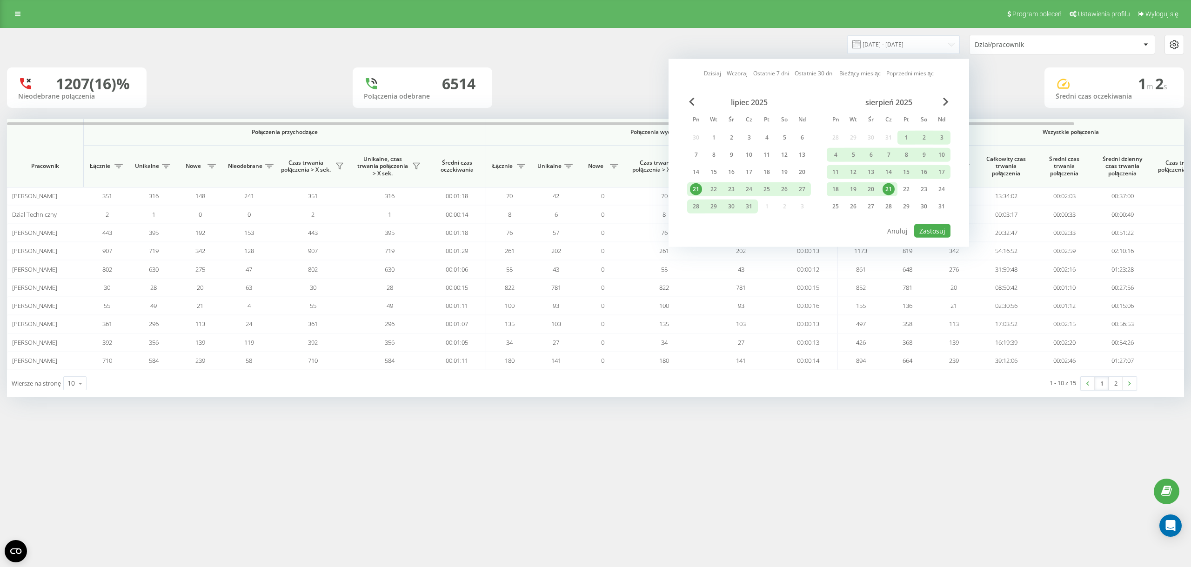
click at [890, 185] on div "21" at bounding box center [888, 189] width 12 height 12
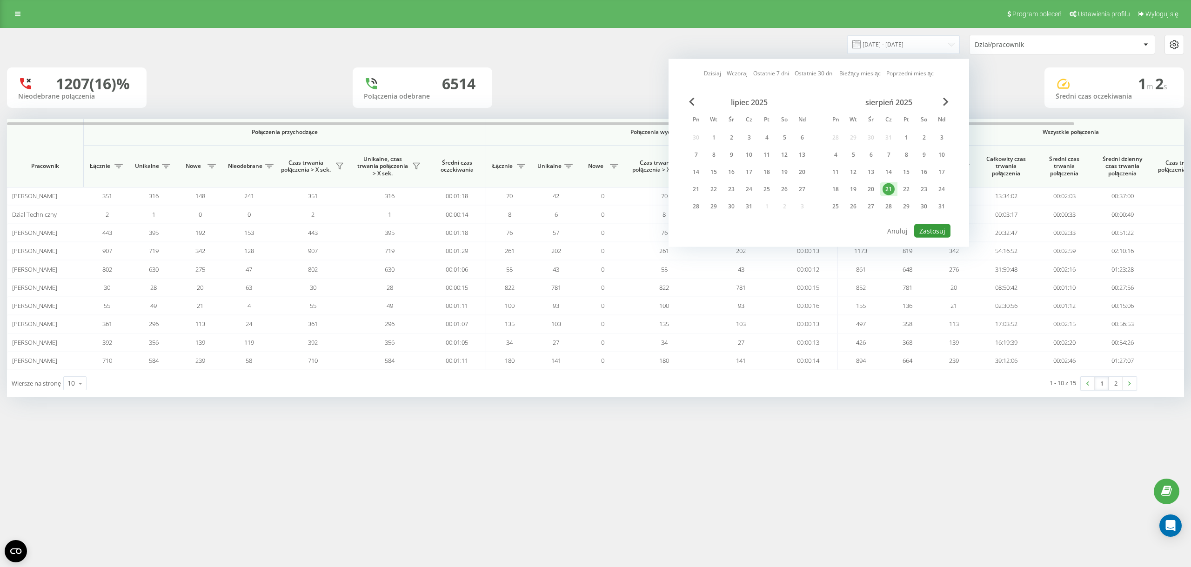
click at [935, 229] on button "Zastosuj" at bounding box center [932, 230] width 36 height 13
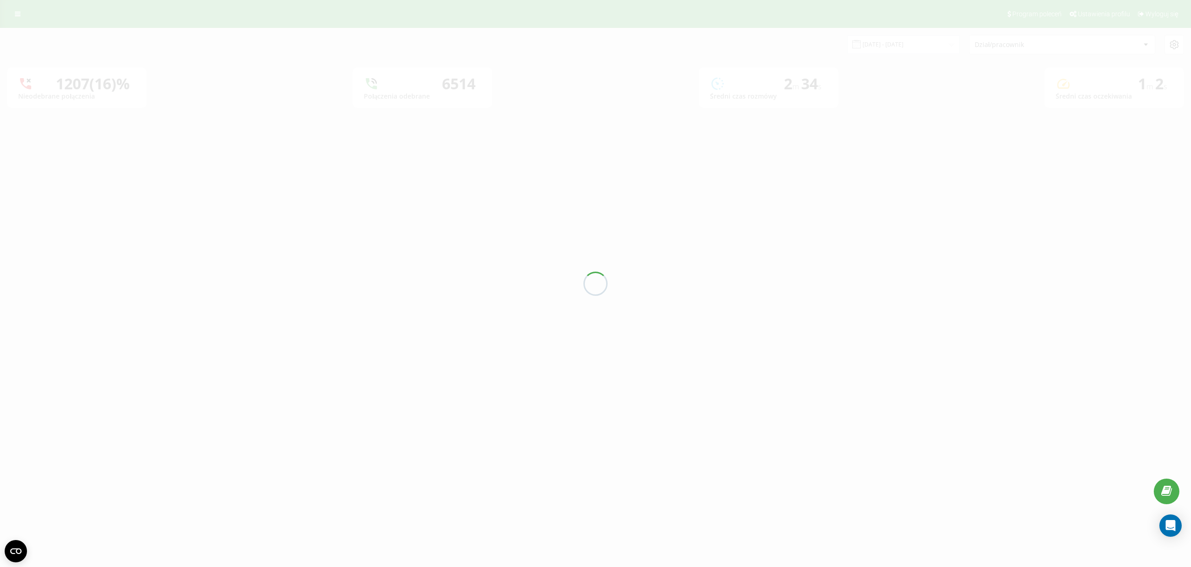
type input "[DATE] - [DATE]"
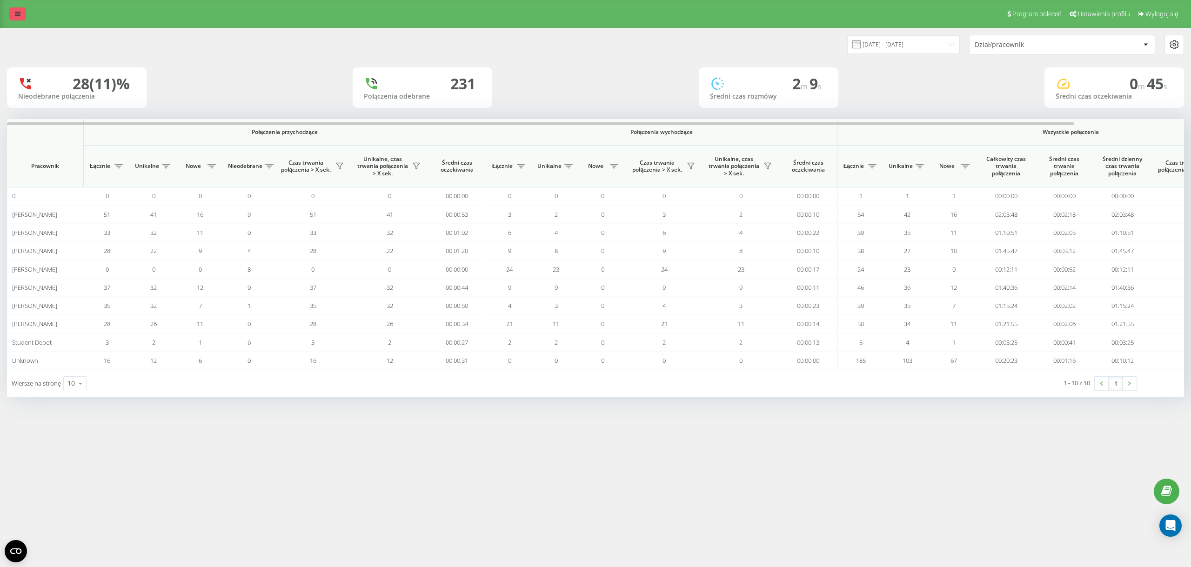
click at [17, 15] on icon at bounding box center [18, 14] width 6 height 7
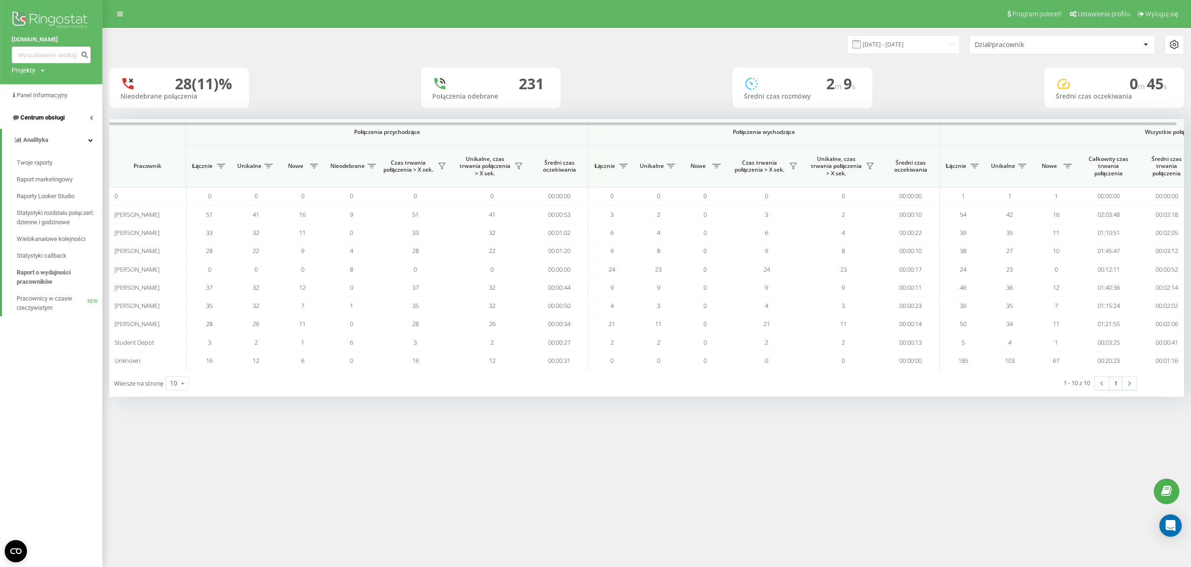
click at [68, 115] on link "Centrum obsługi" at bounding box center [51, 118] width 102 height 22
click at [68, 143] on link "Dziennik połączeń" at bounding box center [60, 140] width 86 height 17
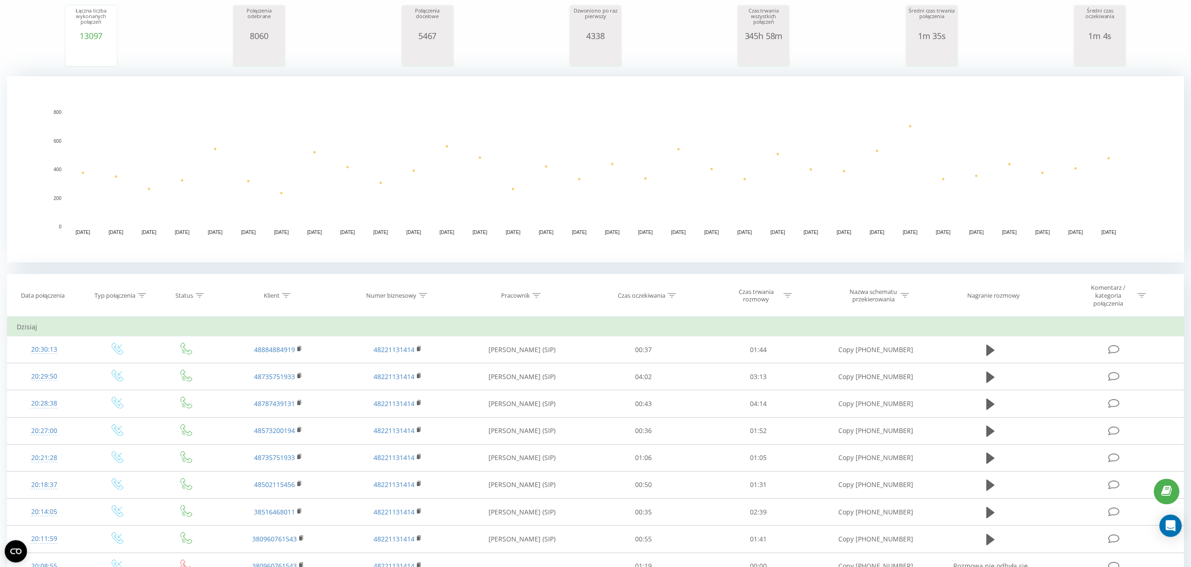
scroll to position [156, 0]
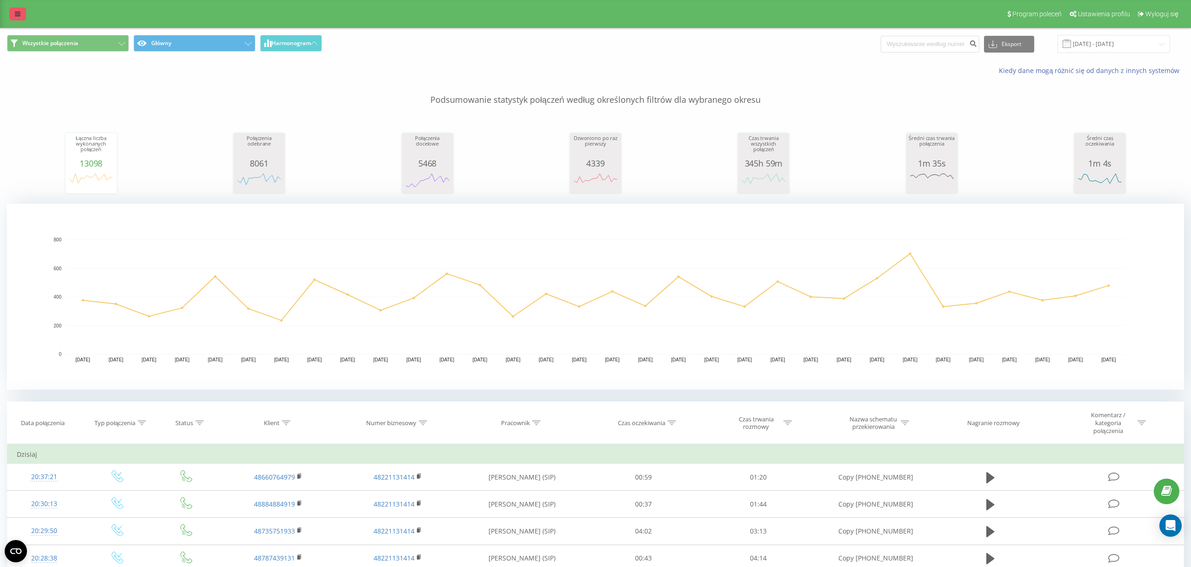
click at [13, 11] on link at bounding box center [17, 13] width 17 height 13
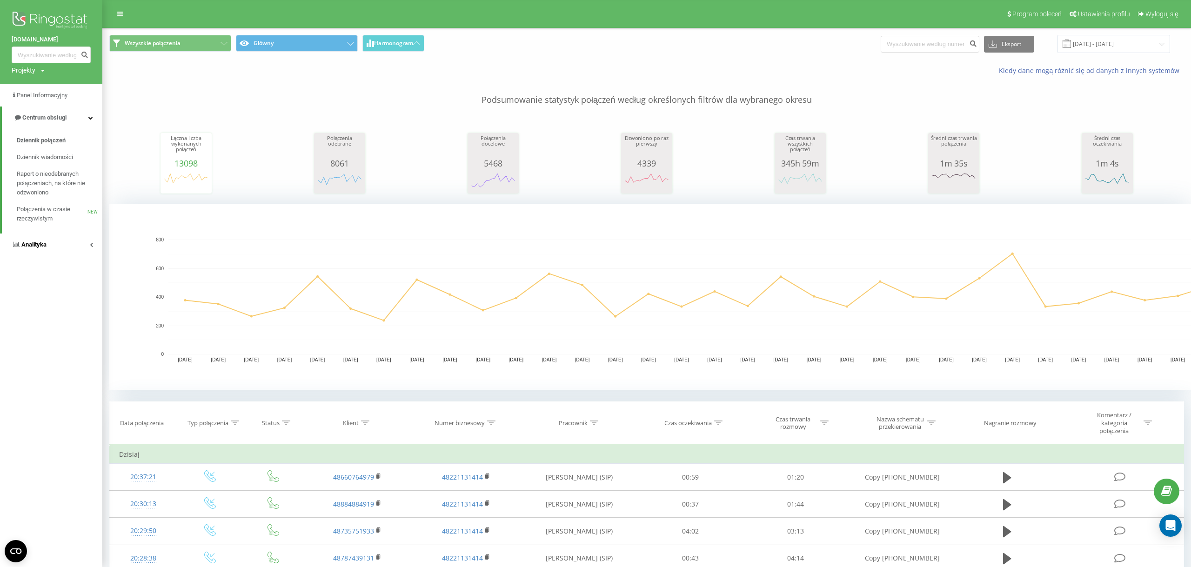
click at [72, 248] on link "Analityka" at bounding box center [51, 245] width 102 height 22
click at [66, 274] on span "Raport o wydajności pracowników" at bounding box center [57, 277] width 81 height 19
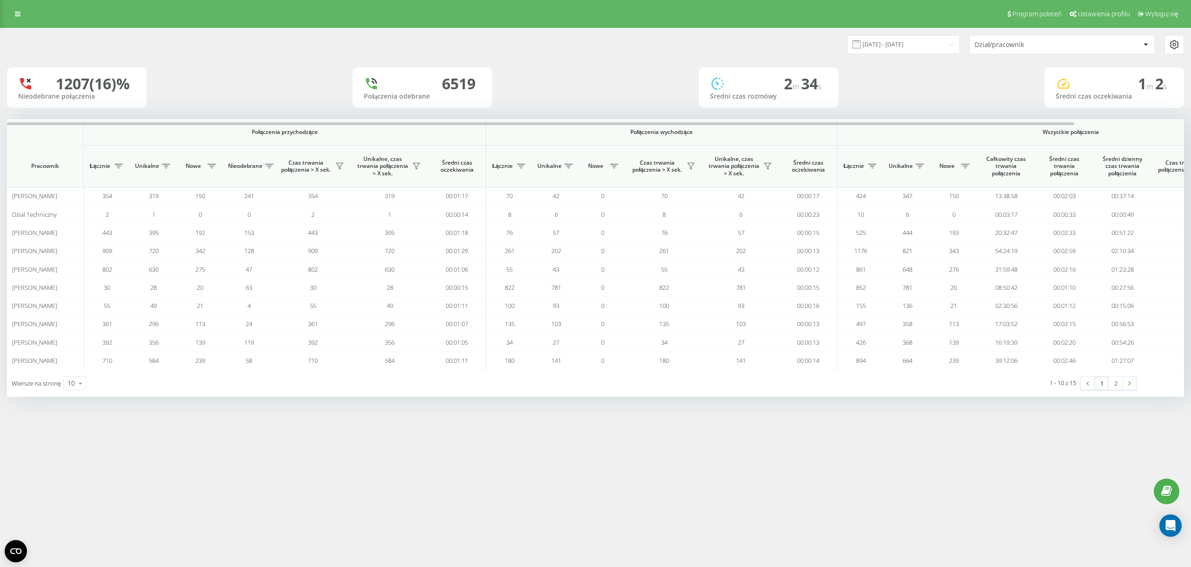
click at [914, 54] on div "[DATE] - [DATE] Dział/pracownik" at bounding box center [889, 45] width 588 height 20
click at [904, 48] on input "[DATE] - [DATE]" at bounding box center [903, 44] width 113 height 18
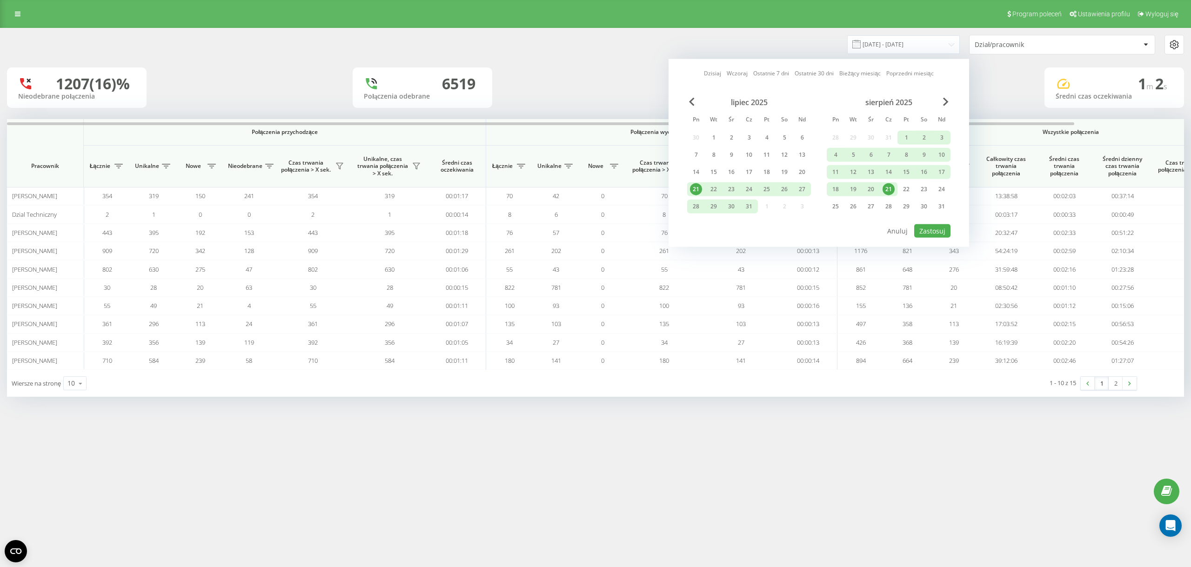
click at [889, 187] on div "21" at bounding box center [888, 189] width 12 height 12
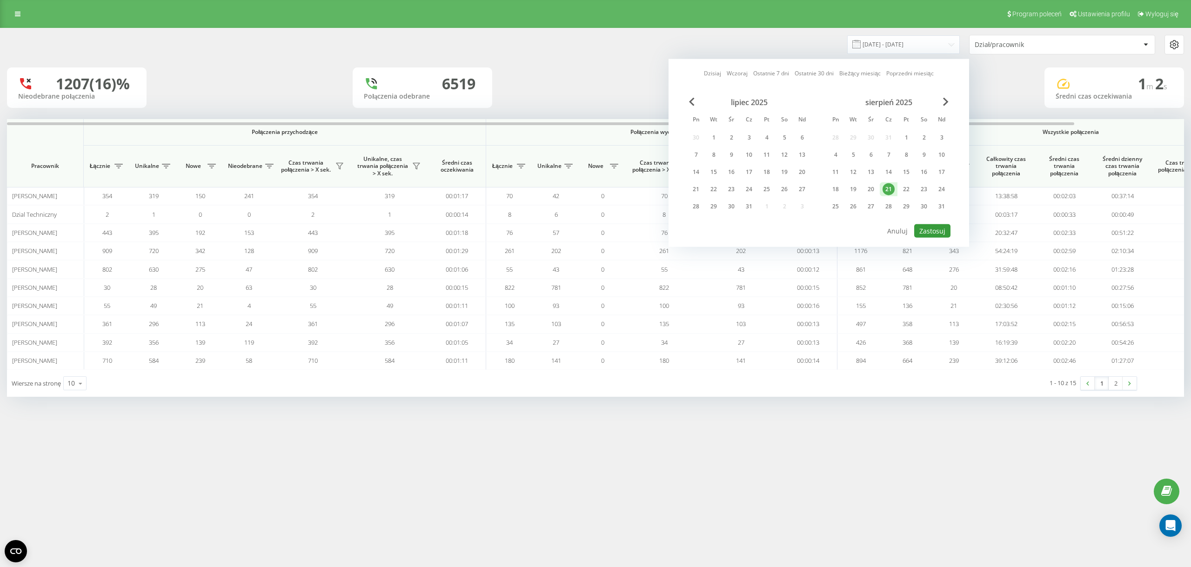
click at [940, 233] on button "Zastosuj" at bounding box center [932, 230] width 36 height 13
type input "[DATE] - [DATE]"
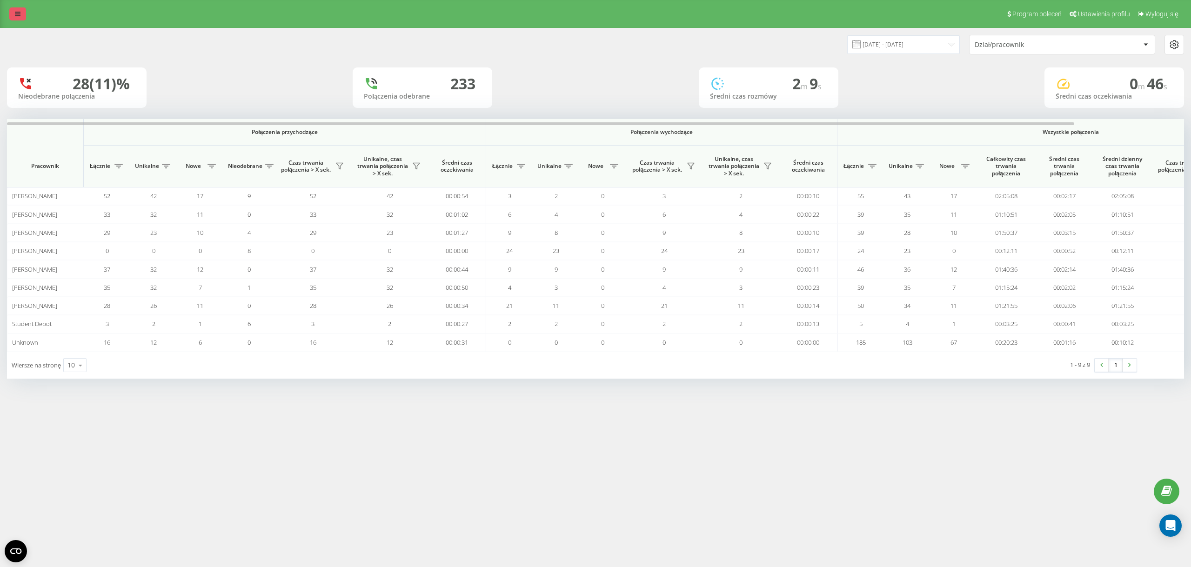
click at [14, 13] on link at bounding box center [17, 13] width 17 height 13
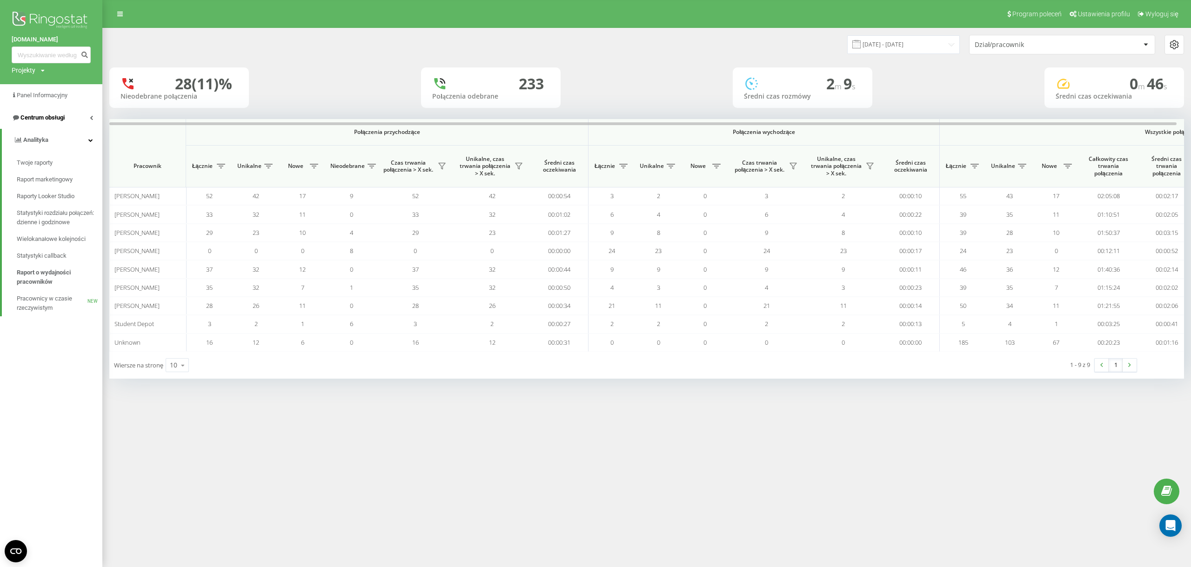
click at [47, 112] on link "Centrum obsługi" at bounding box center [51, 118] width 102 height 22
click at [52, 143] on span "Dziennik połączeń" at bounding box center [41, 140] width 49 height 9
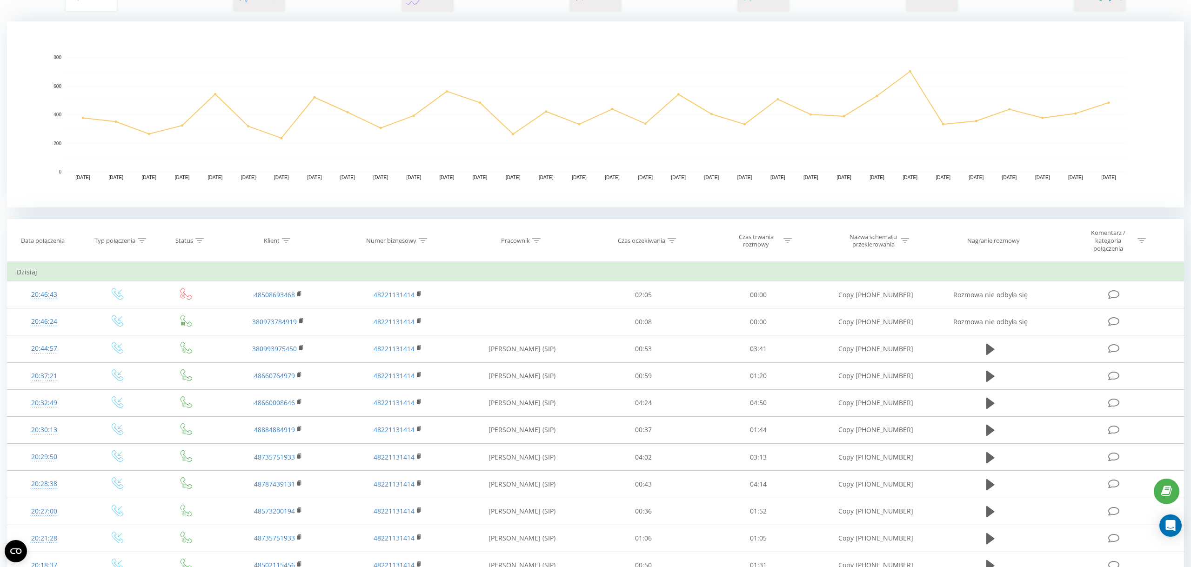
scroll to position [156, 0]
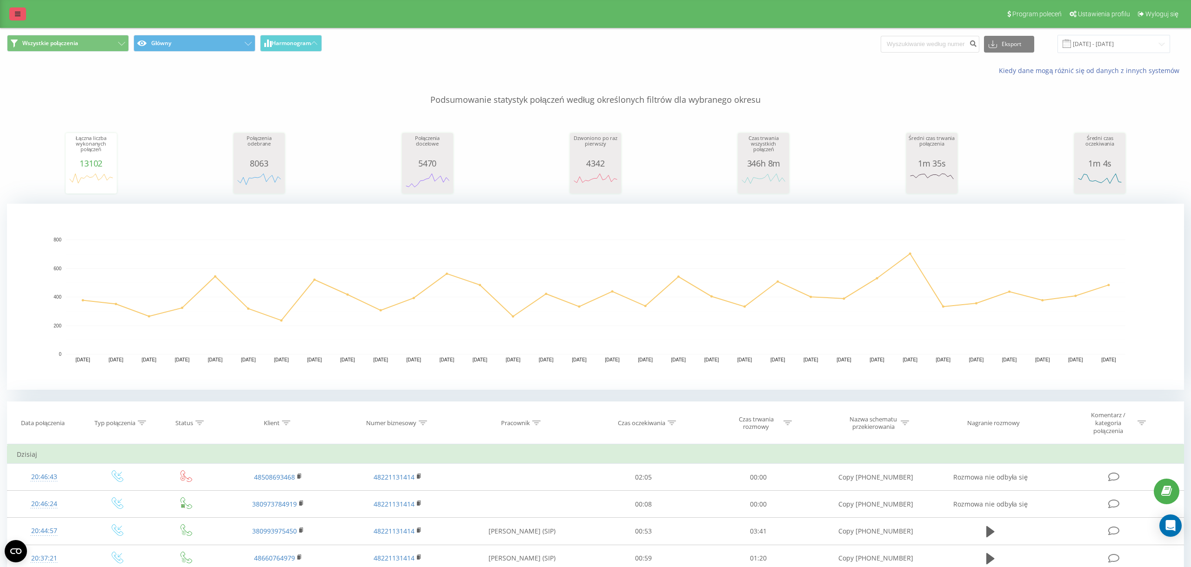
click at [18, 15] on icon at bounding box center [18, 14] width 6 height 7
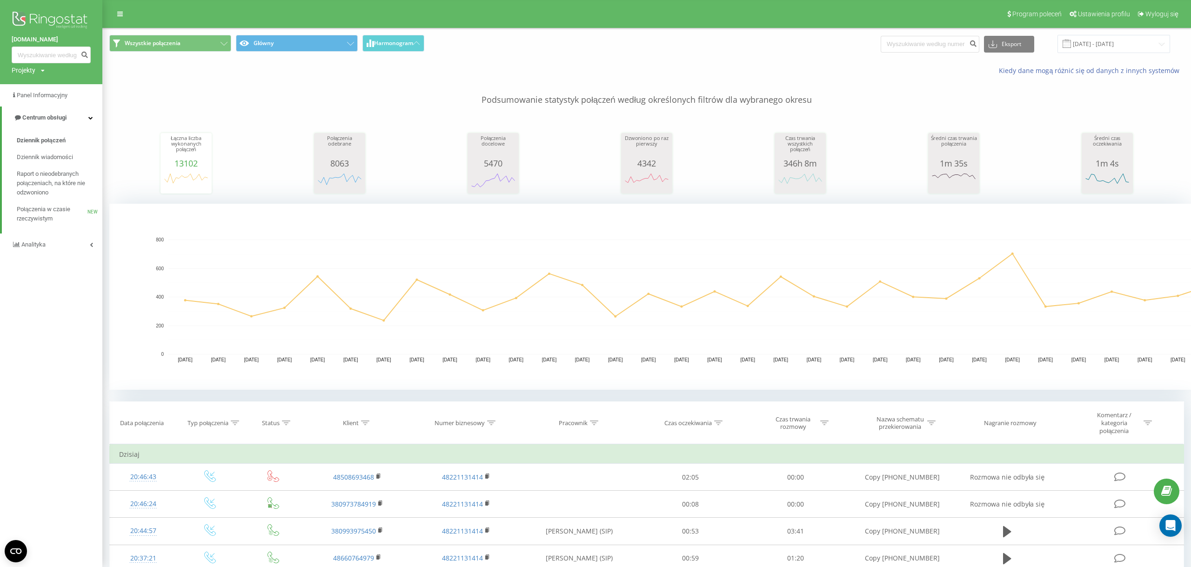
click at [50, 234] on div "Dziennik połączeń Dziennik wiadomości Raport o nieodebranych połączeniach, na k…" at bounding box center [51, 181] width 102 height 105
click at [53, 244] on link "Analityka" at bounding box center [51, 245] width 102 height 22
click at [58, 279] on span "Raport o wydajności pracowników" at bounding box center [57, 277] width 81 height 19
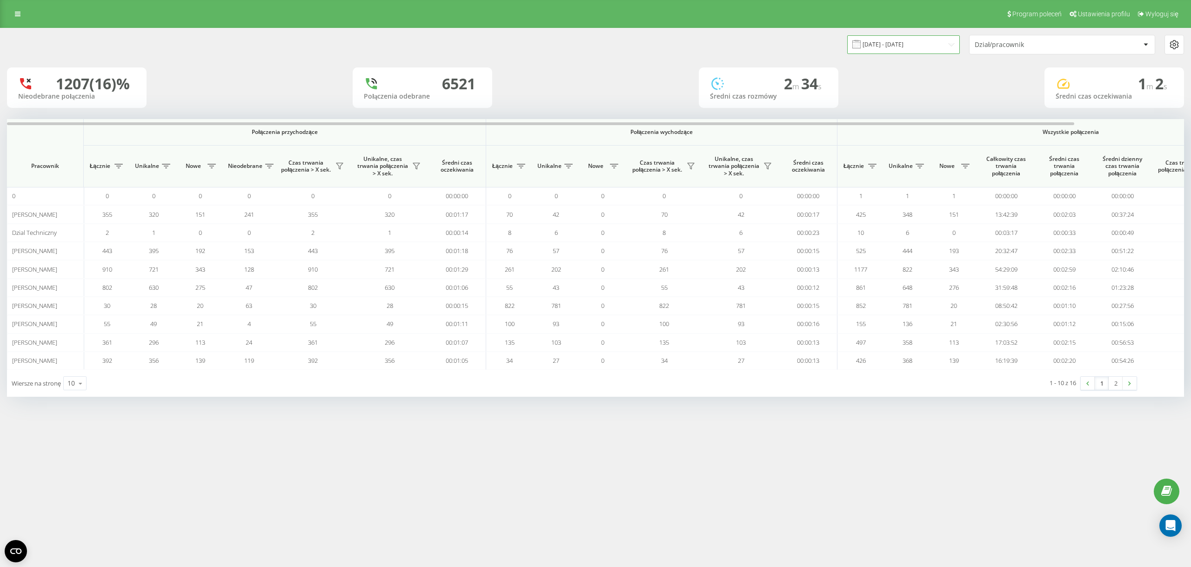
click at [943, 40] on input "[DATE] - [DATE]" at bounding box center [903, 44] width 113 height 18
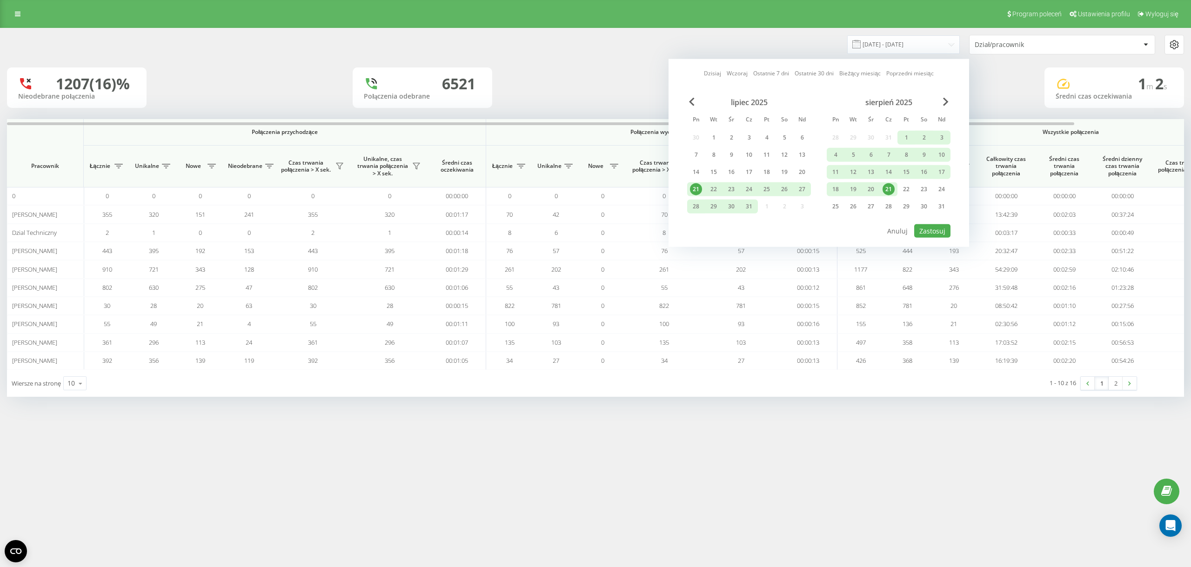
click at [884, 192] on div "21" at bounding box center [888, 189] width 12 height 12
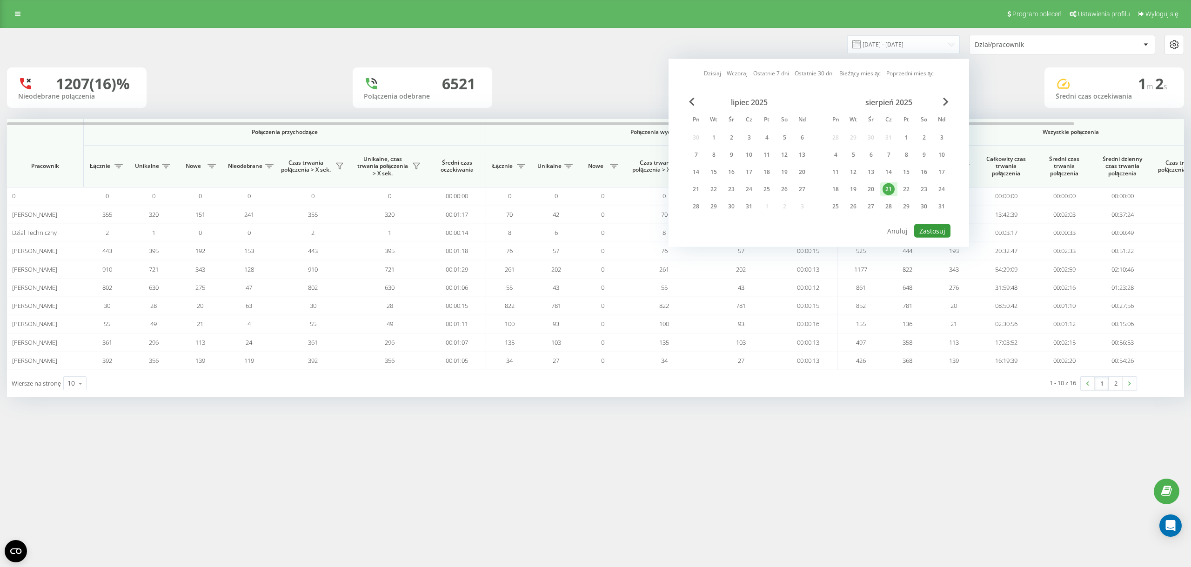
click at [931, 232] on button "Zastosuj" at bounding box center [932, 230] width 36 height 13
type input "[DATE] - [DATE]"
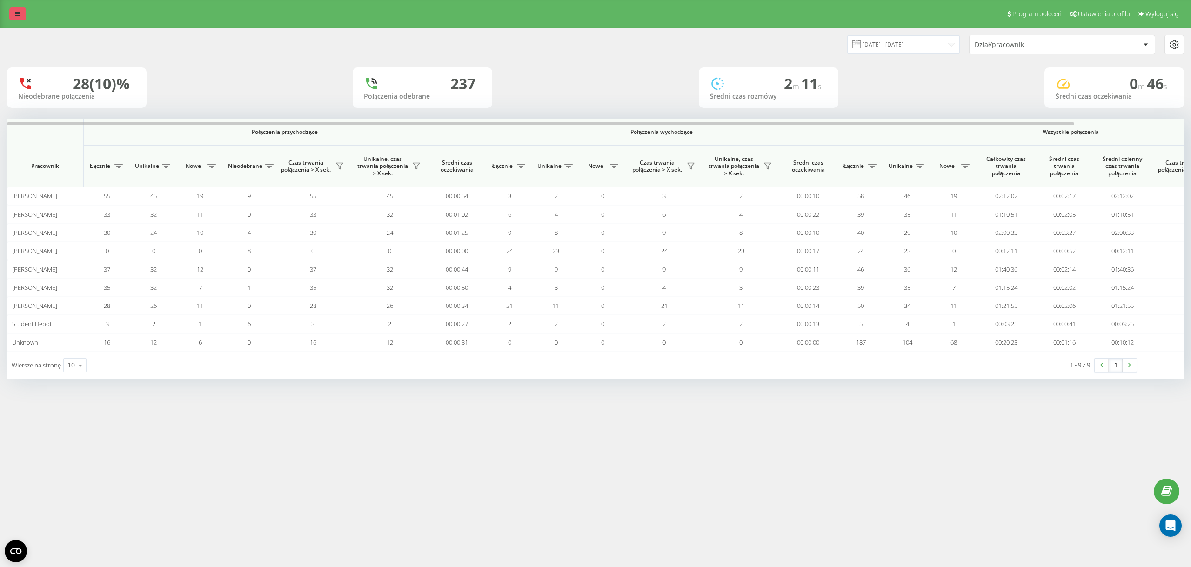
click at [22, 11] on link at bounding box center [17, 13] width 17 height 13
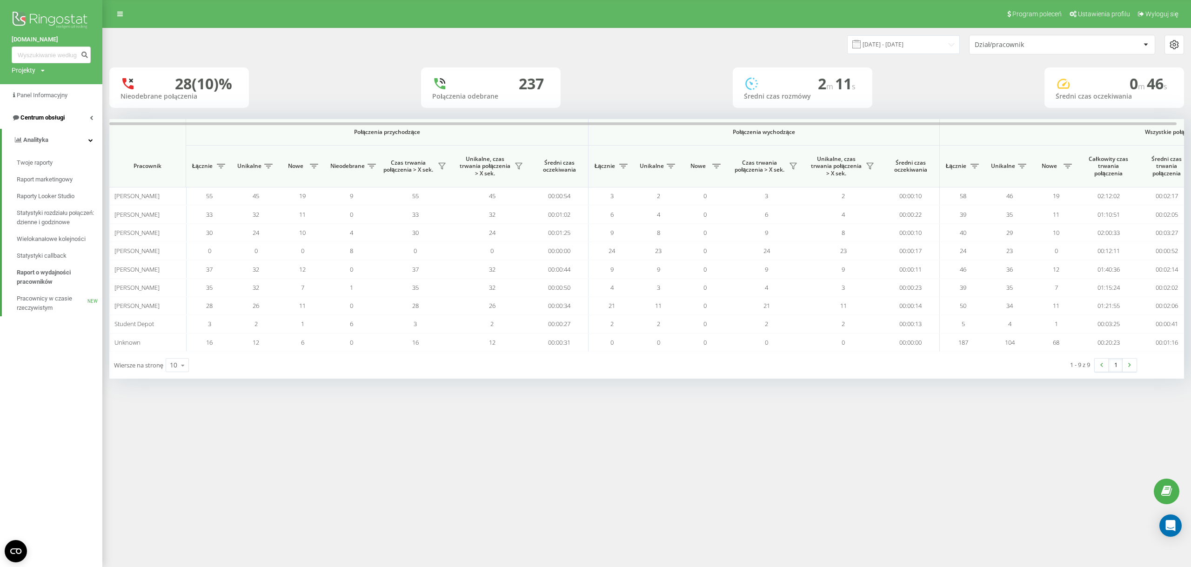
drag, startPoint x: 82, startPoint y: 120, endPoint x: 84, endPoint y: 128, distance: 7.7
click at [81, 121] on link "Centrum obsługi" at bounding box center [51, 118] width 102 height 22
click at [84, 146] on link "Dziennik połączeń" at bounding box center [60, 140] width 86 height 17
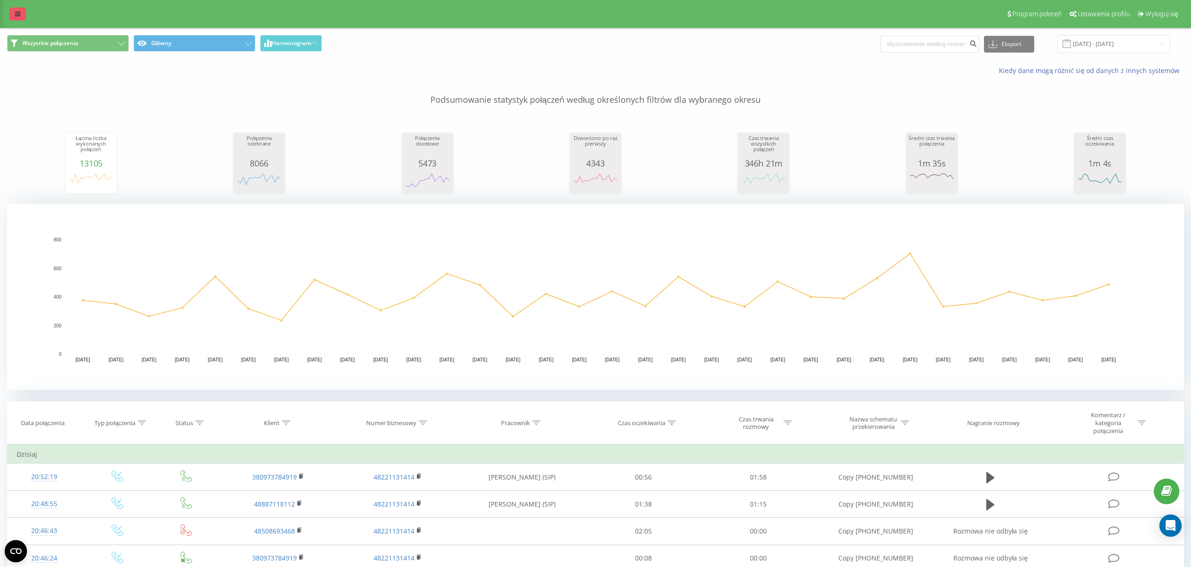
click at [20, 13] on link at bounding box center [17, 13] width 17 height 13
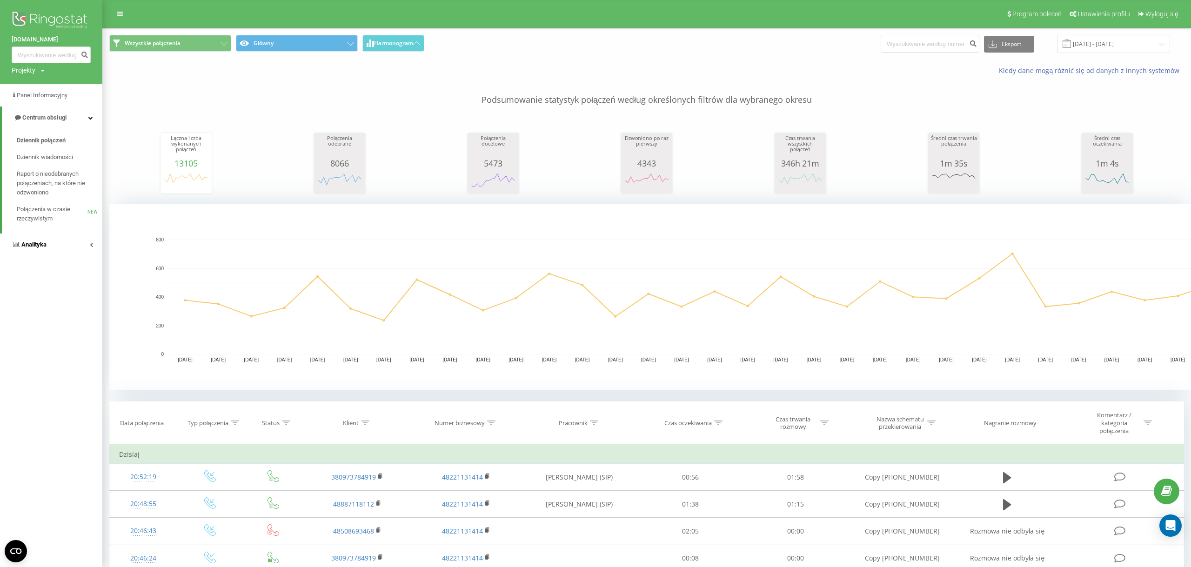
click at [87, 244] on link "Analityka" at bounding box center [51, 245] width 102 height 22
click at [76, 277] on span "Raport o wydajności pracowników" at bounding box center [57, 277] width 81 height 19
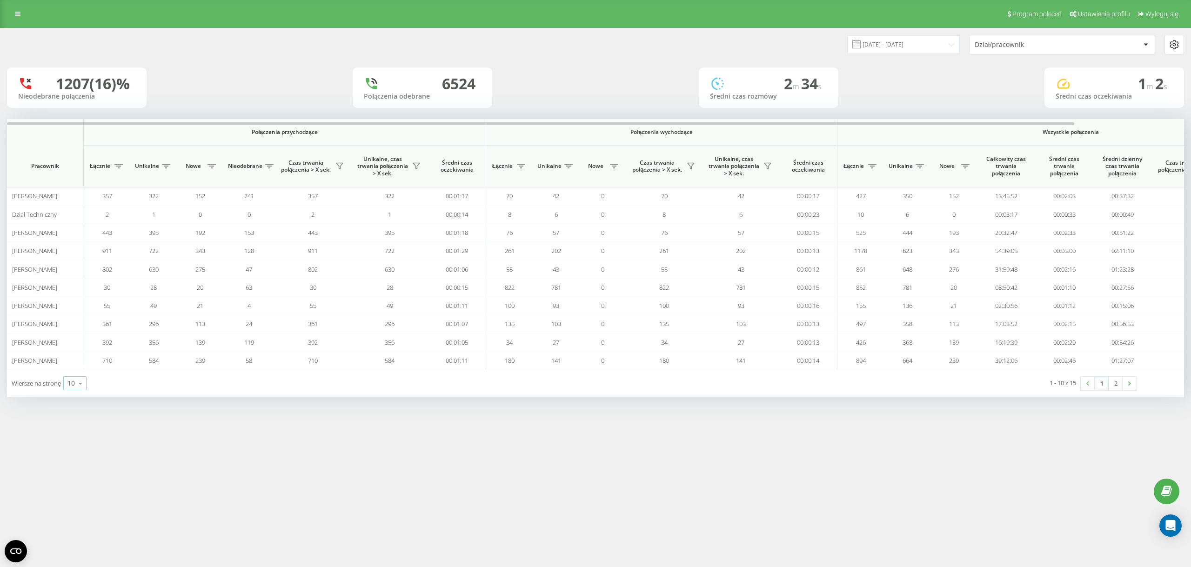
click at [69, 384] on div "10" at bounding box center [70, 383] width 7 height 9
click at [76, 372] on span "100" at bounding box center [72, 370] width 11 height 9
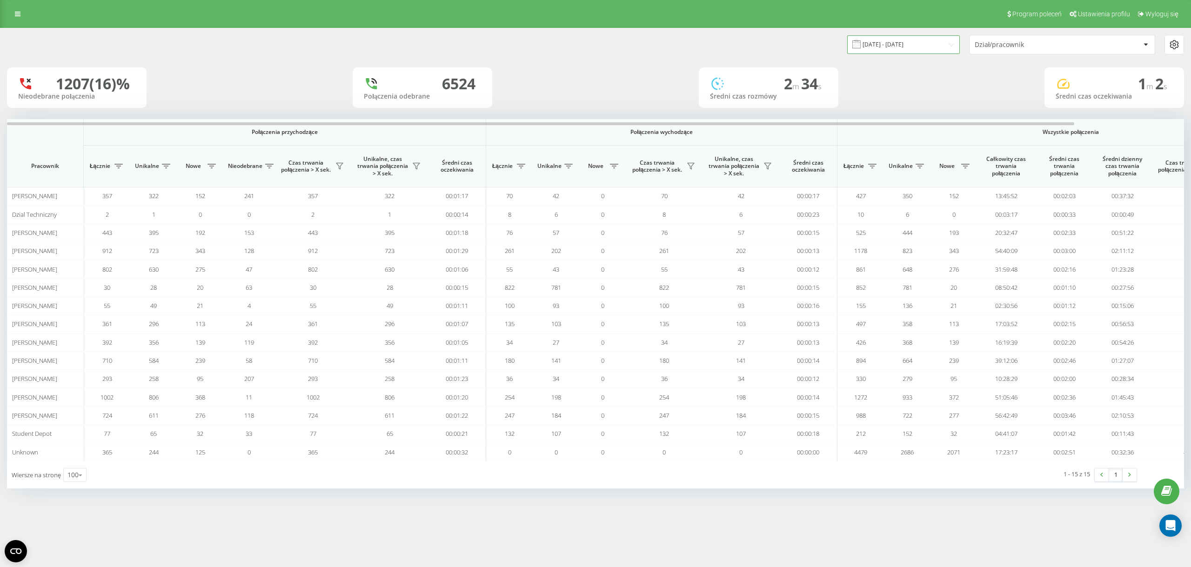
click at [865, 41] on input "[DATE] - [DATE]" at bounding box center [903, 44] width 113 height 18
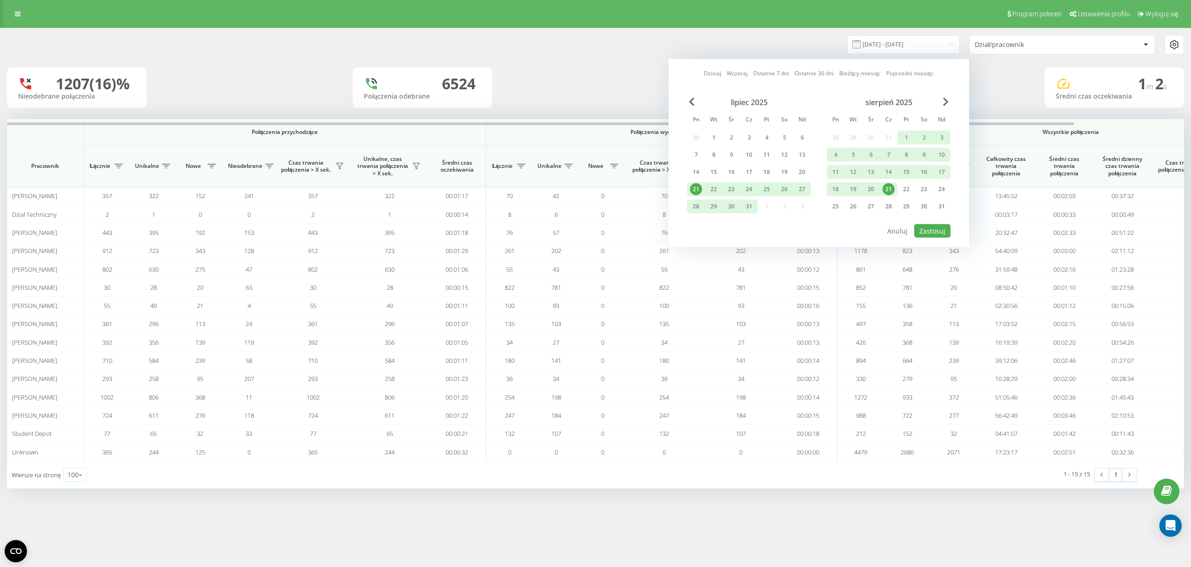
click at [885, 190] on div "21" at bounding box center [888, 189] width 12 height 12
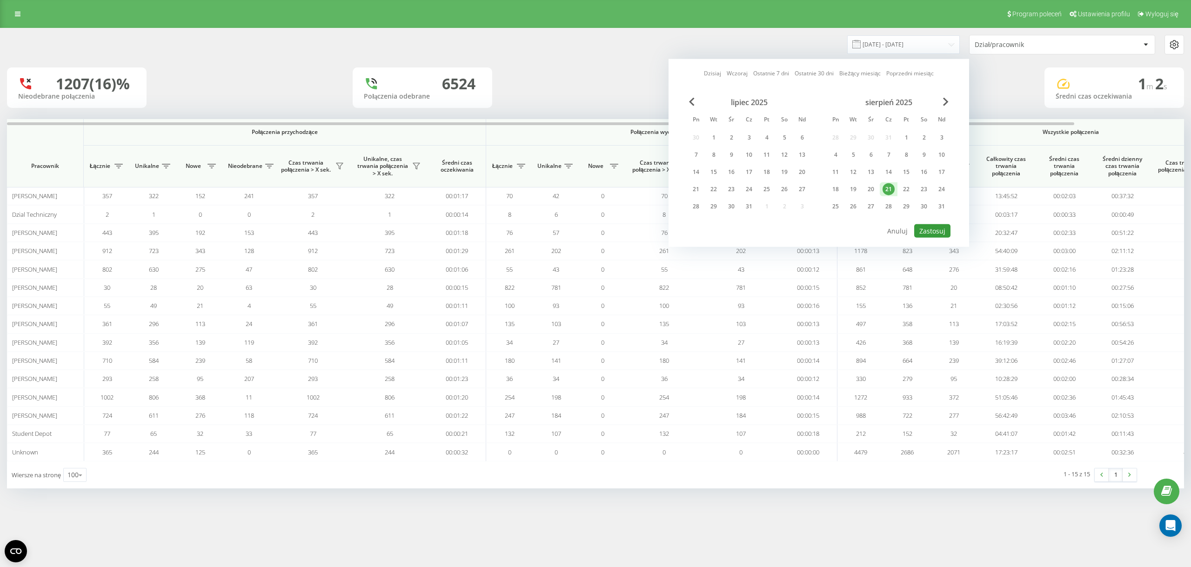
click at [928, 232] on button "Zastosuj" at bounding box center [932, 230] width 36 height 13
type input "[DATE] - [DATE]"
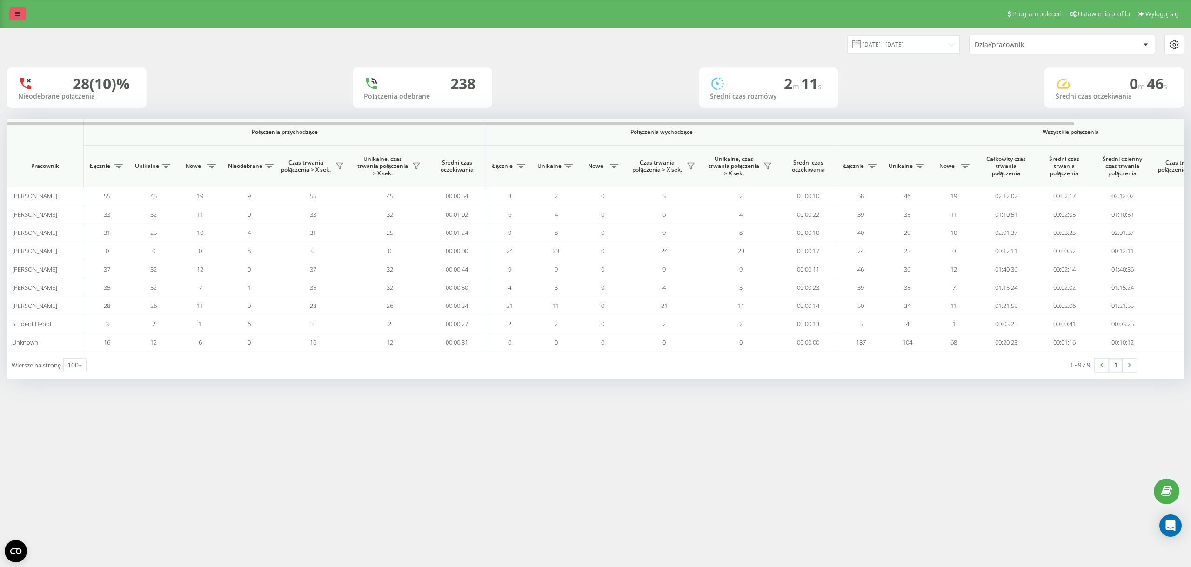
click at [13, 15] on link at bounding box center [17, 13] width 17 height 13
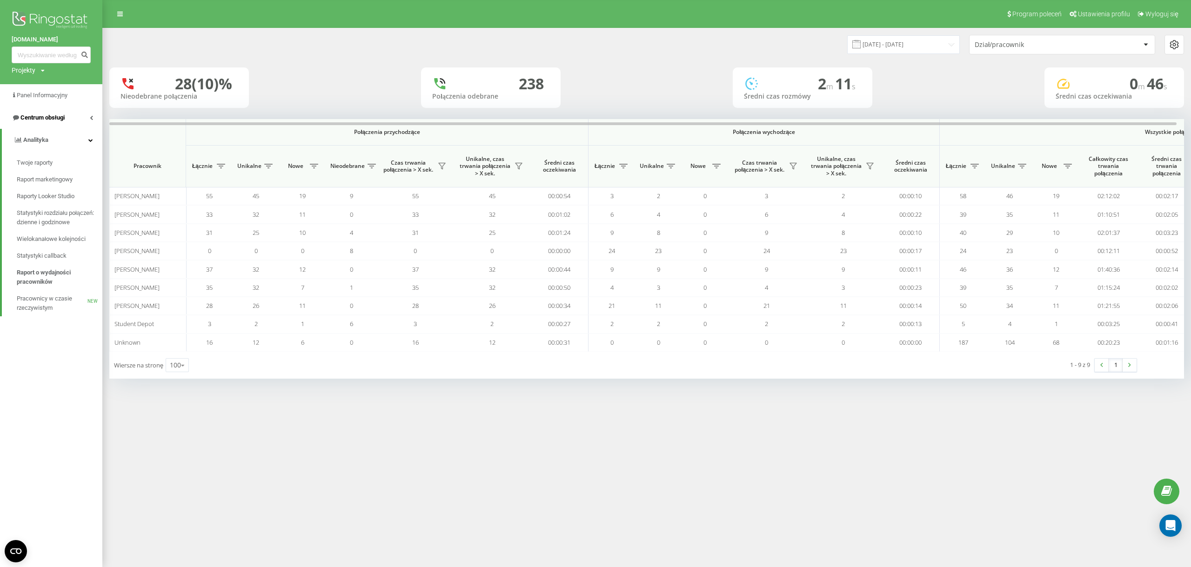
click at [80, 120] on link "Centrum obsługi" at bounding box center [51, 118] width 102 height 22
click at [65, 137] on span "Dziennik połączeń" at bounding box center [41, 140] width 49 height 9
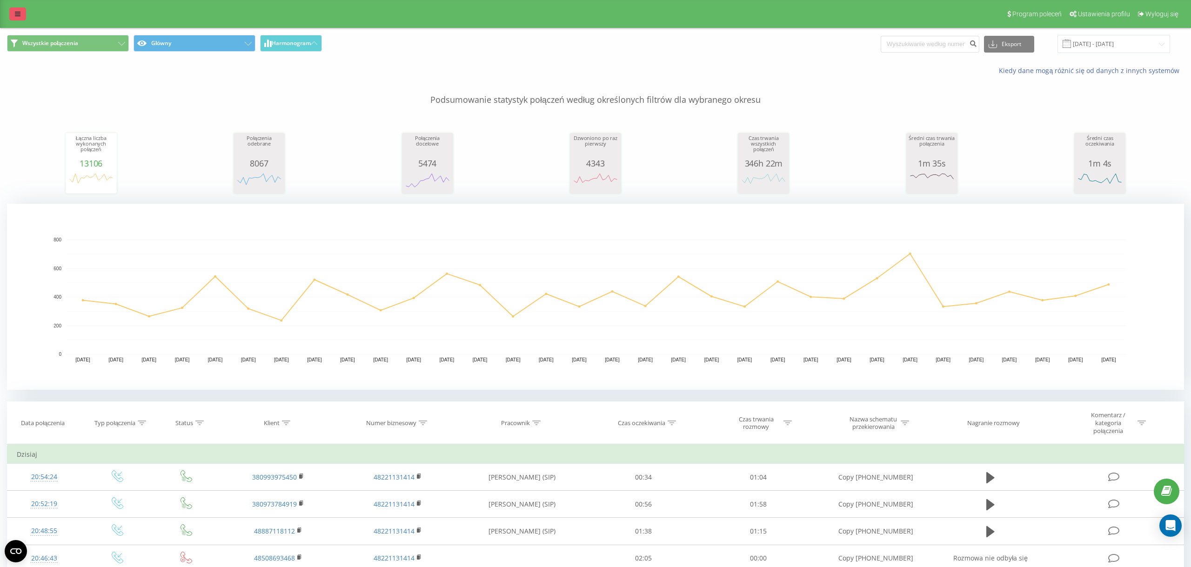
click at [19, 13] on icon at bounding box center [18, 14] width 6 height 7
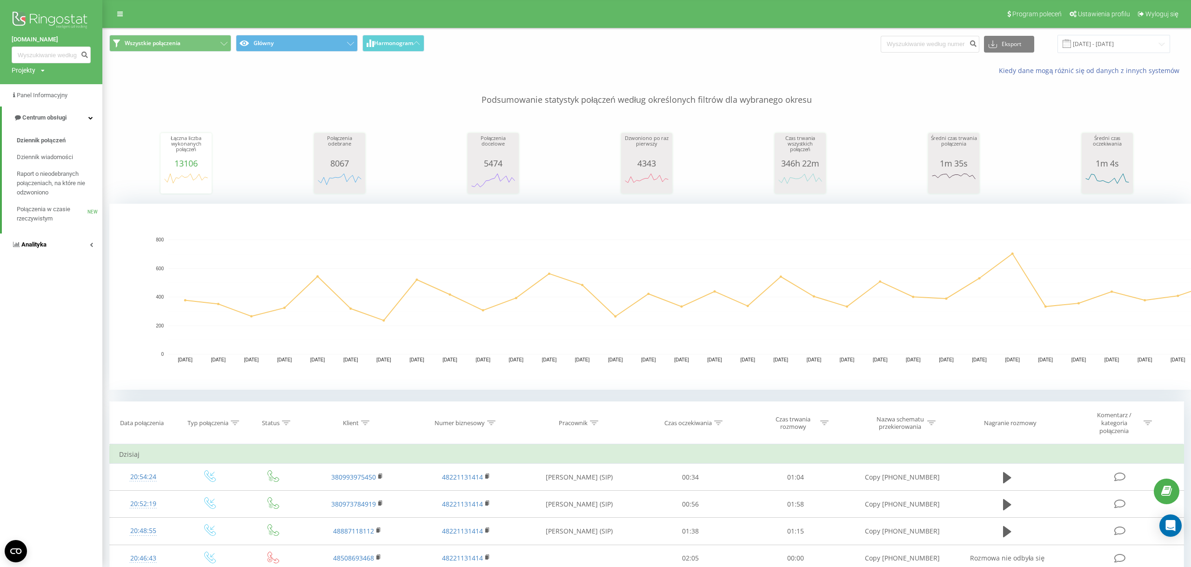
click at [81, 240] on link "Analityka" at bounding box center [51, 245] width 102 height 22
click at [68, 269] on span "Raport o wydajności pracowników" at bounding box center [57, 277] width 81 height 19
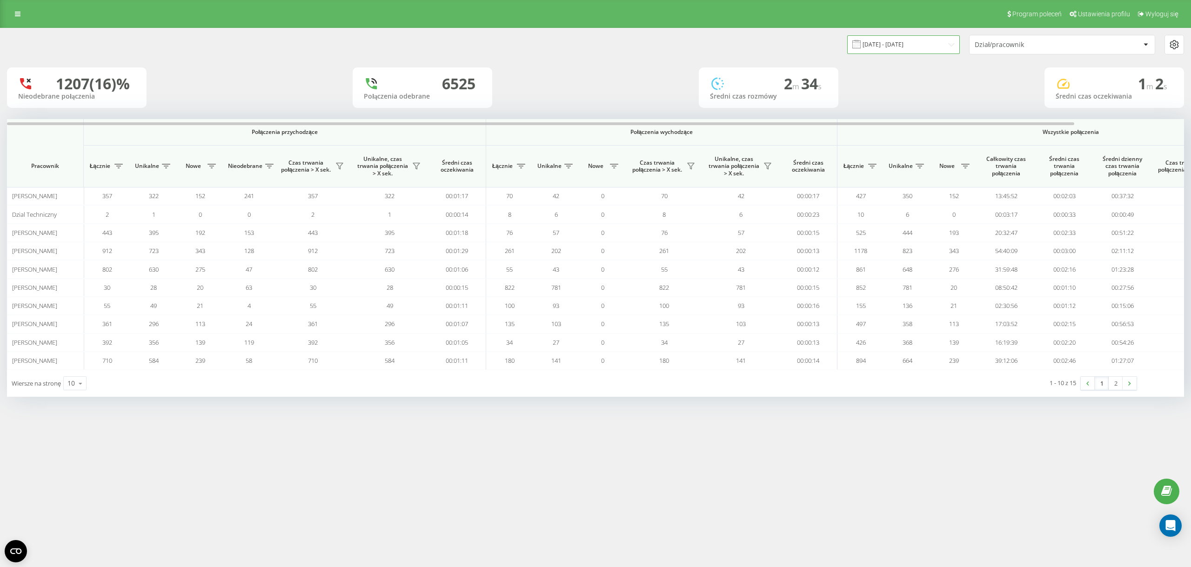
click at [874, 49] on input "[DATE] - [DATE]" at bounding box center [903, 44] width 113 height 18
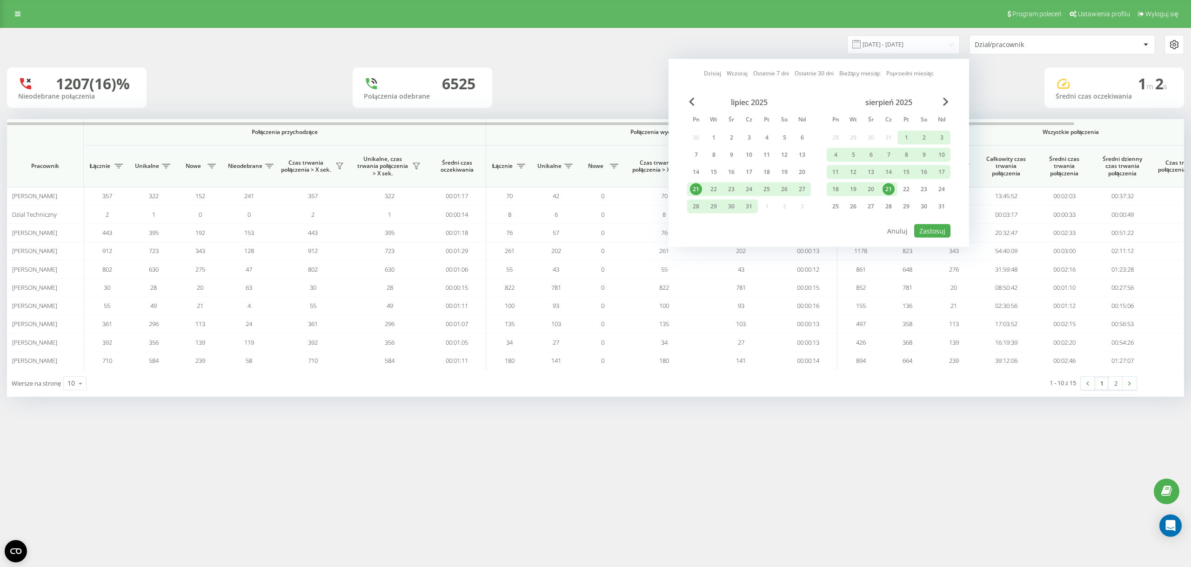
click at [888, 188] on div "21" at bounding box center [888, 189] width 12 height 12
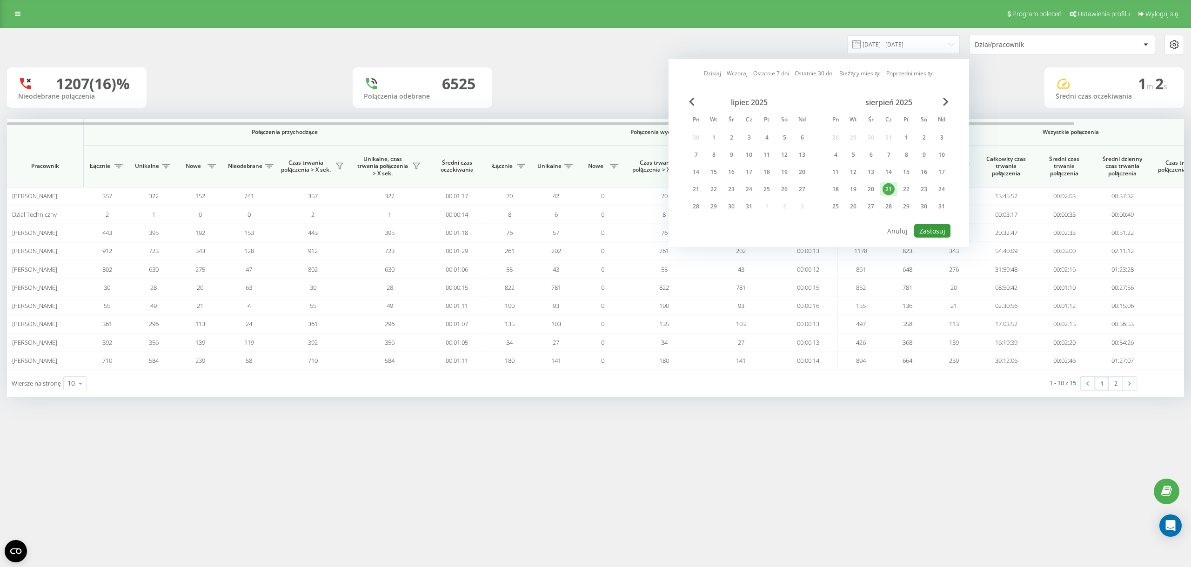
click at [934, 235] on button "Zastosuj" at bounding box center [932, 230] width 36 height 13
type input "[DATE] - [DATE]"
